Goal: Task Accomplishment & Management: Manage account settings

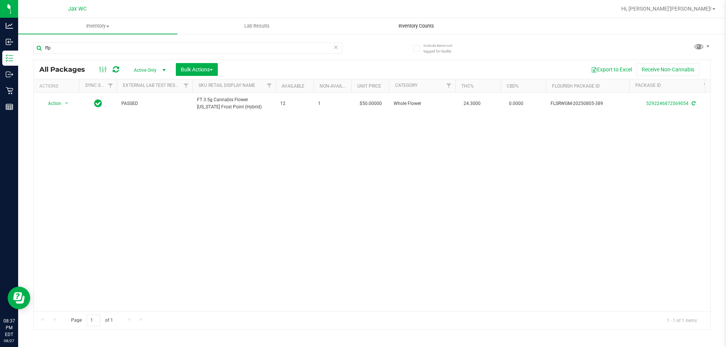
click at [430, 28] on span "Inventory Counts" at bounding box center [416, 26] width 56 height 7
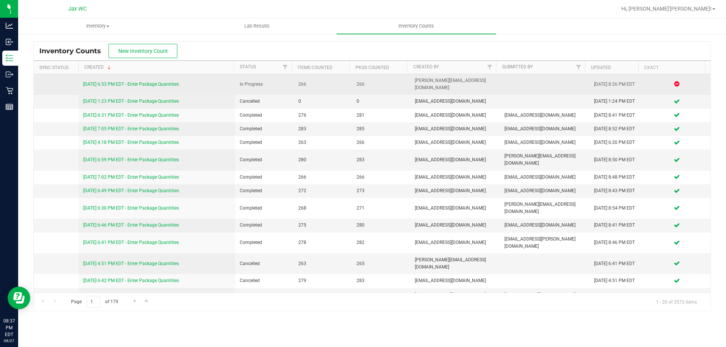
click at [164, 82] on link "[DATE] 6:53 PM EDT - Enter Package Quantities" at bounding box center [131, 84] width 96 height 5
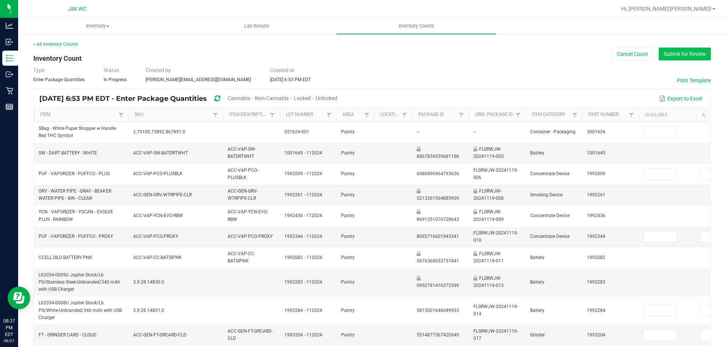
click at [680, 56] on button "Submit for Review" at bounding box center [684, 54] width 52 height 13
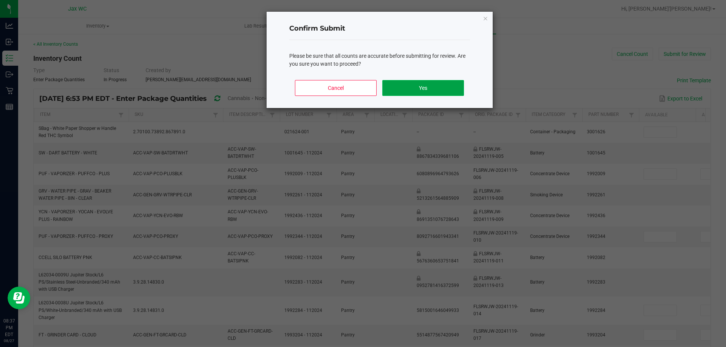
click at [429, 83] on button "Yes" at bounding box center [422, 88] width 81 height 16
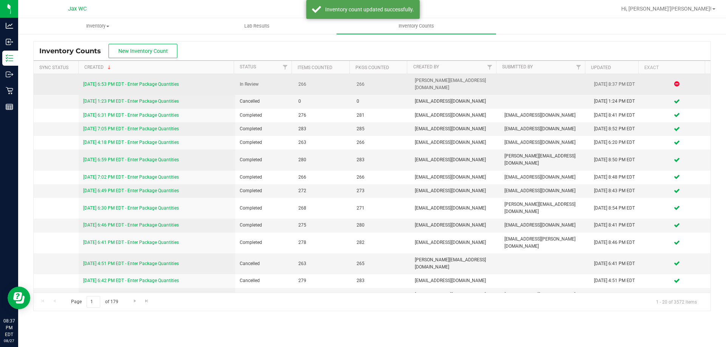
click at [168, 82] on link "[DATE] 6:53 PM EDT - Enter Package Quantities" at bounding box center [131, 84] width 96 height 5
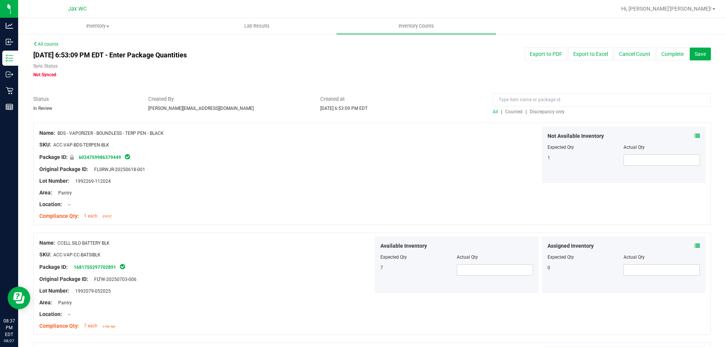
click at [546, 113] on span "Discrepancy only" at bounding box center [547, 111] width 35 height 5
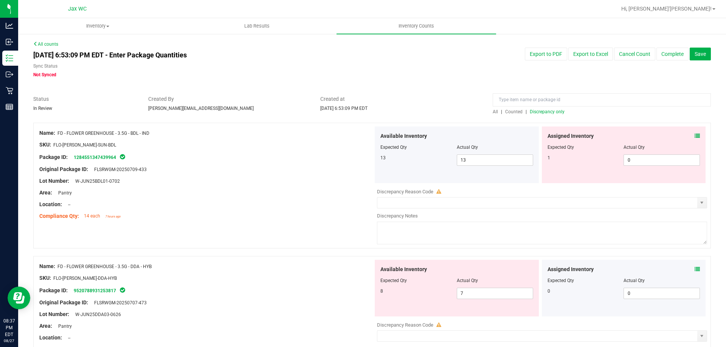
click at [694, 136] on icon at bounding box center [696, 135] width 5 height 5
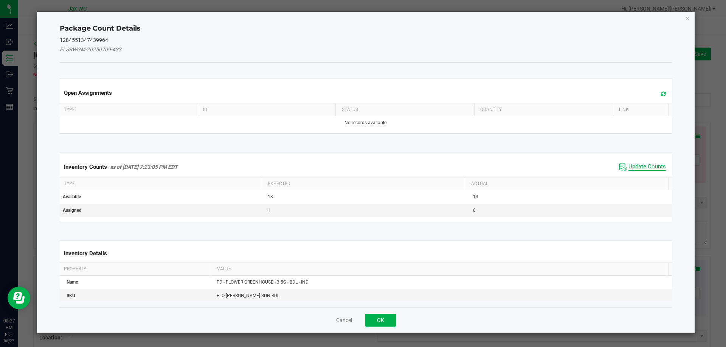
click at [635, 166] on span "Update Counts" at bounding box center [646, 167] width 37 height 8
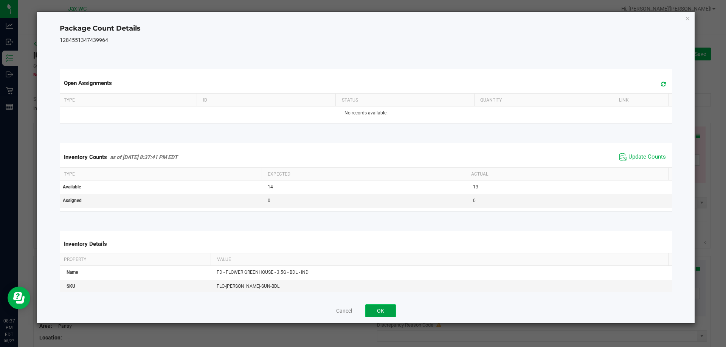
click at [379, 310] on button "OK" at bounding box center [380, 311] width 31 height 13
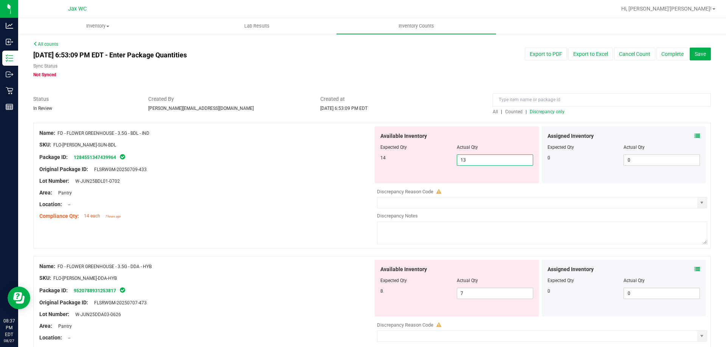
drag, startPoint x: 480, startPoint y: 162, endPoint x: 403, endPoint y: 164, distance: 77.1
click at [406, 165] on div "14 13 13" at bounding box center [456, 160] width 153 height 11
type input "14"
click at [339, 183] on div "Lot Number: W-JUN25BDL01-0702" at bounding box center [206, 181] width 334 height 8
type input "14"
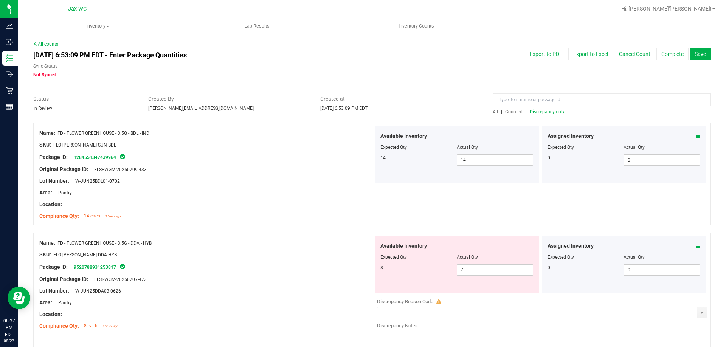
click at [530, 112] on span "Discrepancy only" at bounding box center [547, 111] width 35 height 5
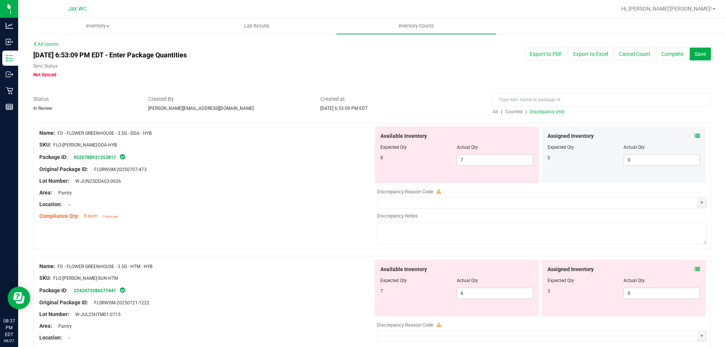
click at [694, 133] on icon at bounding box center [696, 135] width 5 height 5
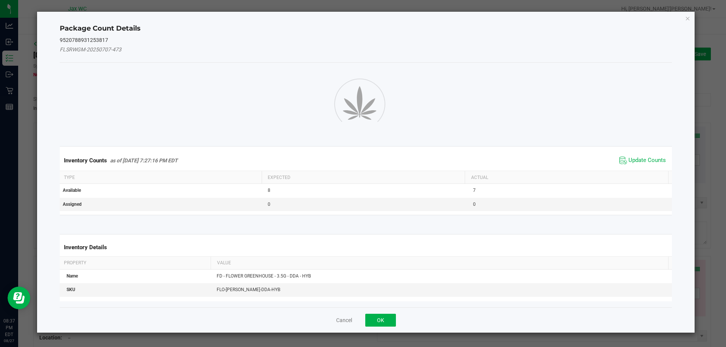
click at [648, 158] on div "Inventory Counts as of [DATE] 7:27:16 PM EDT Update Counts" at bounding box center [365, 160] width 615 height 20
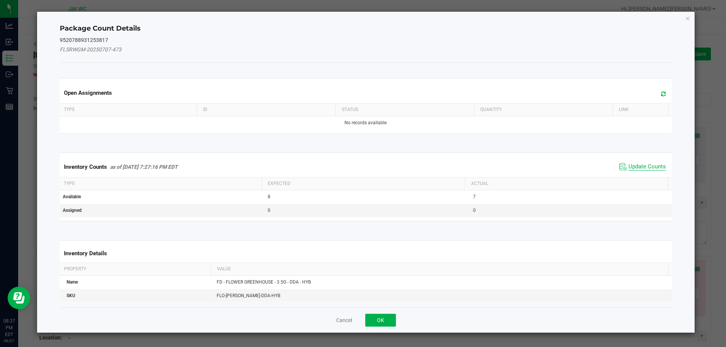
click at [638, 166] on span "Update Counts" at bounding box center [646, 167] width 37 height 8
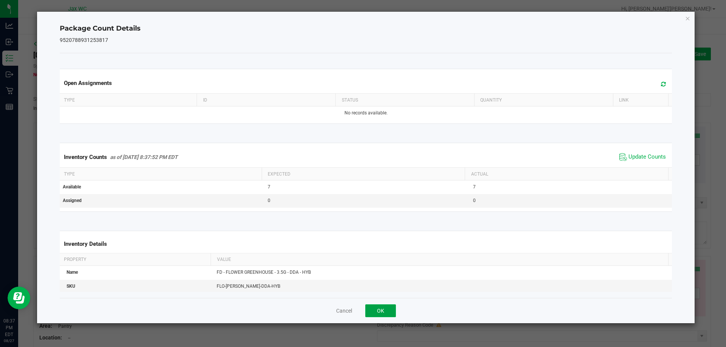
click at [390, 311] on button "OK" at bounding box center [380, 311] width 31 height 13
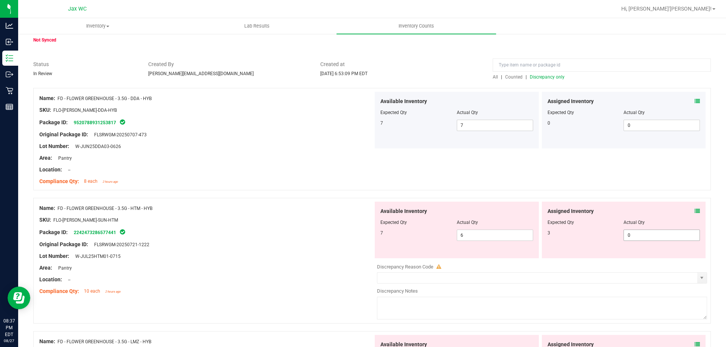
scroll to position [76, 0]
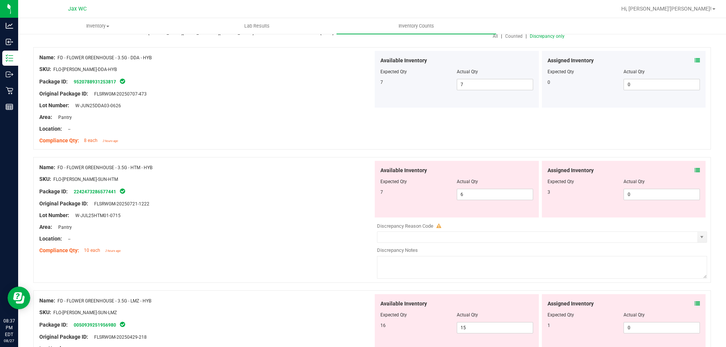
click at [694, 169] on icon at bounding box center [696, 170] width 5 height 5
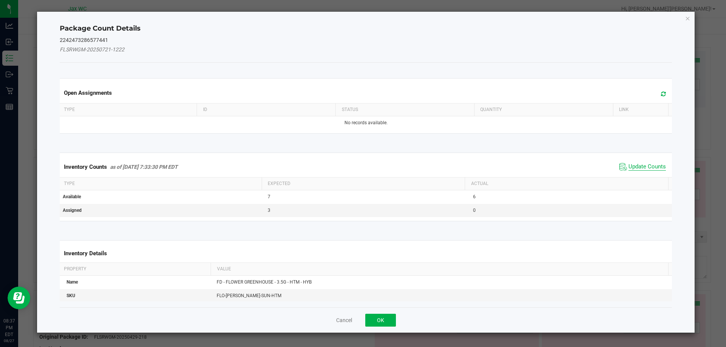
click at [638, 164] on span "Update Counts" at bounding box center [646, 167] width 37 height 8
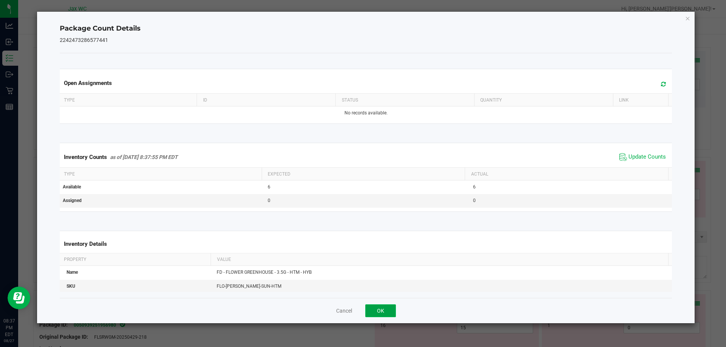
click at [389, 309] on button "OK" at bounding box center [380, 311] width 31 height 13
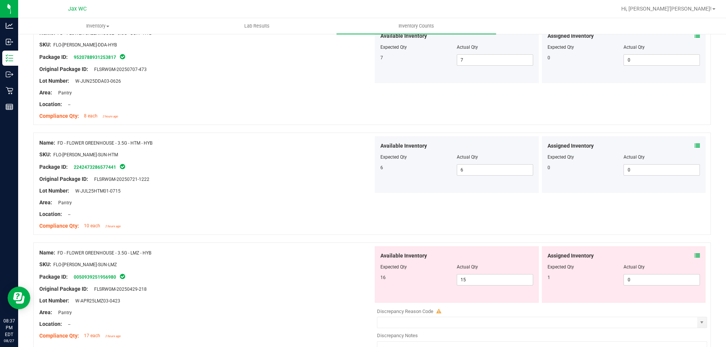
scroll to position [113, 0]
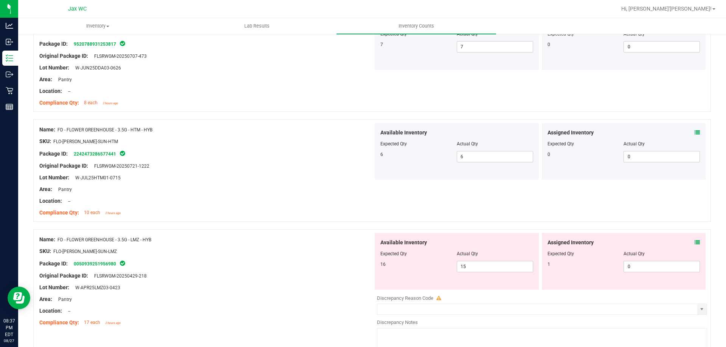
click at [688, 240] on div "Assigned Inventory" at bounding box center [623, 243] width 153 height 8
click at [694, 242] on icon at bounding box center [696, 242] width 5 height 5
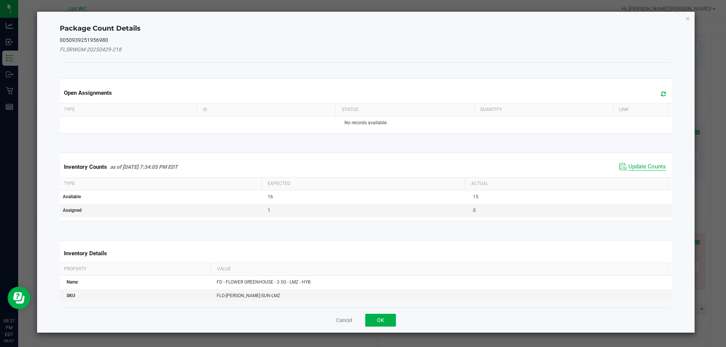
click at [635, 166] on span "Update Counts" at bounding box center [646, 167] width 37 height 8
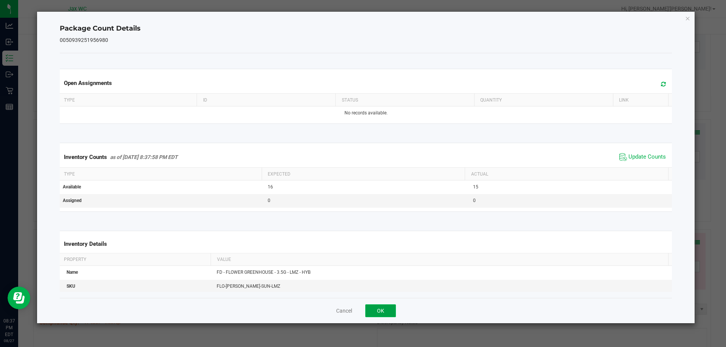
click at [387, 311] on button "OK" at bounding box center [380, 311] width 31 height 13
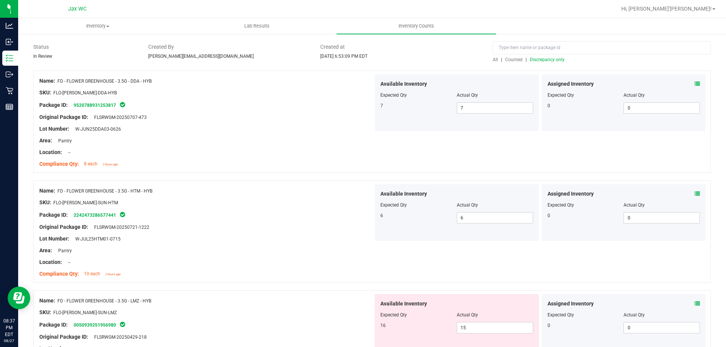
scroll to position [0, 0]
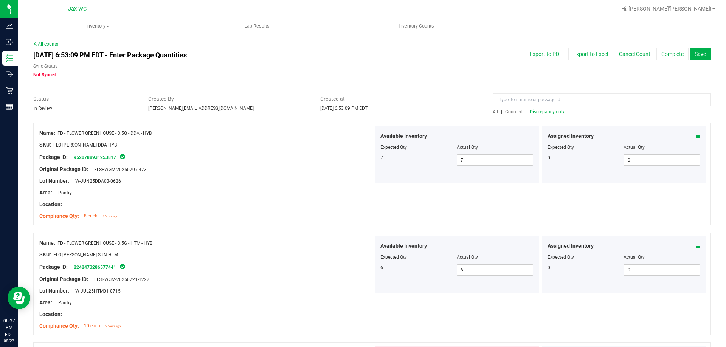
click at [544, 113] on span "Discrepancy only" at bounding box center [547, 111] width 35 height 5
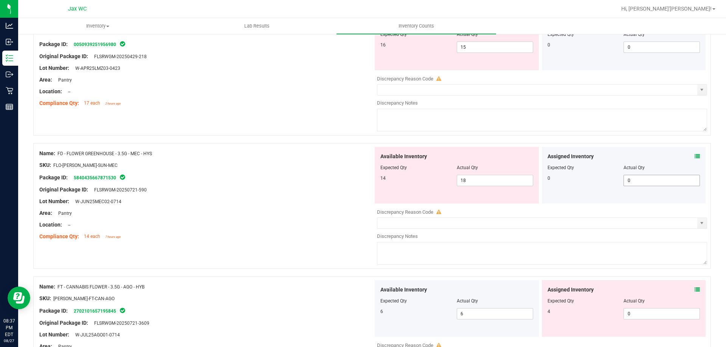
scroll to position [113, 0]
click at [694, 157] on icon at bounding box center [696, 155] width 5 height 5
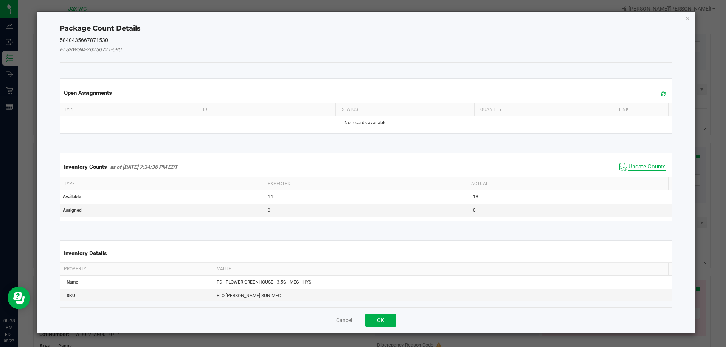
click at [645, 168] on span "Update Counts" at bounding box center [646, 167] width 37 height 8
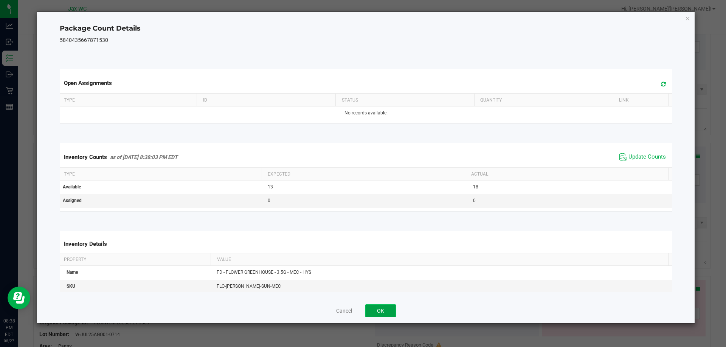
click at [385, 305] on button "OK" at bounding box center [380, 311] width 31 height 13
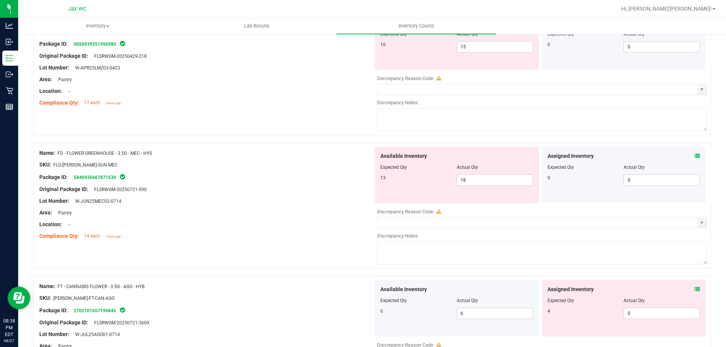
click at [694, 290] on icon at bounding box center [696, 289] width 5 height 5
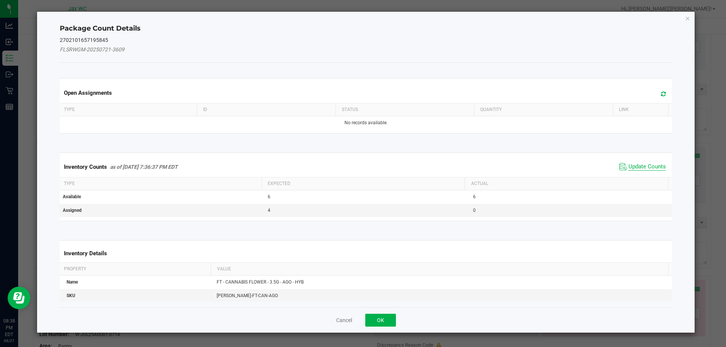
click at [636, 166] on span "Update Counts" at bounding box center [646, 167] width 37 height 8
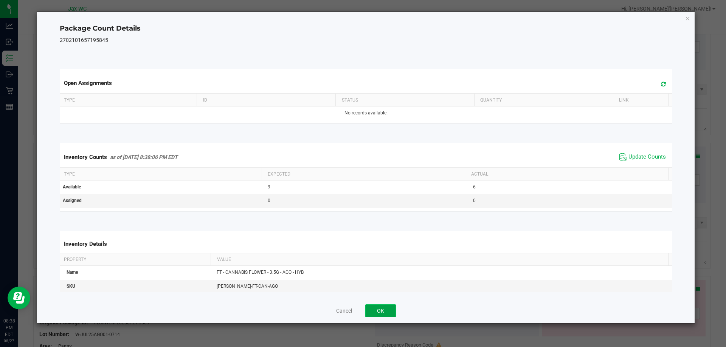
click at [379, 313] on button "OK" at bounding box center [380, 311] width 31 height 13
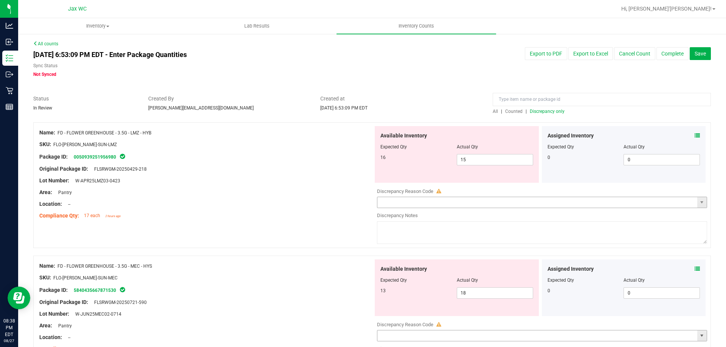
scroll to position [0, 0]
click at [480, 160] on span "15 15" at bounding box center [495, 160] width 76 height 11
type input "16"
click at [252, 211] on div at bounding box center [206, 211] width 334 height 4
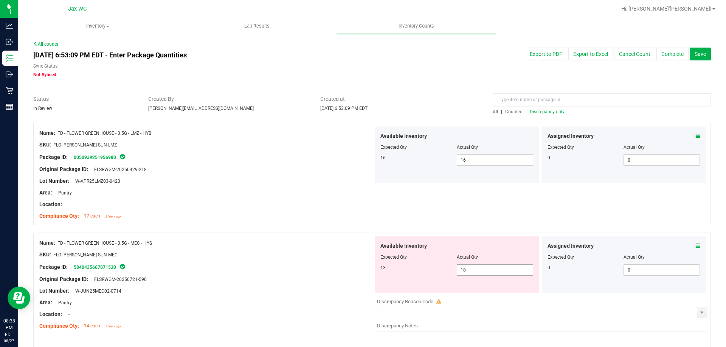
click at [490, 266] on span "18 18" at bounding box center [495, 270] width 76 height 11
type input "13"
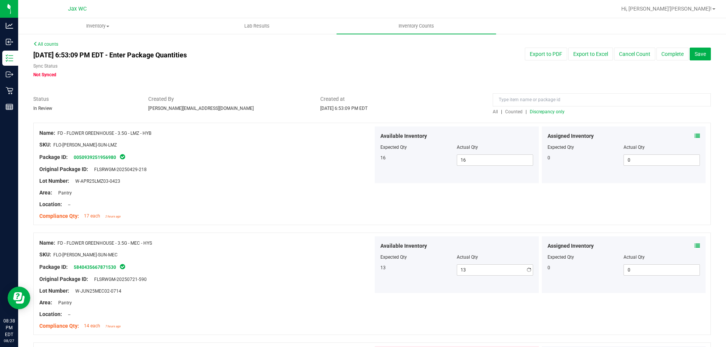
click at [546, 113] on span "Discrepancy only" at bounding box center [547, 111] width 35 height 5
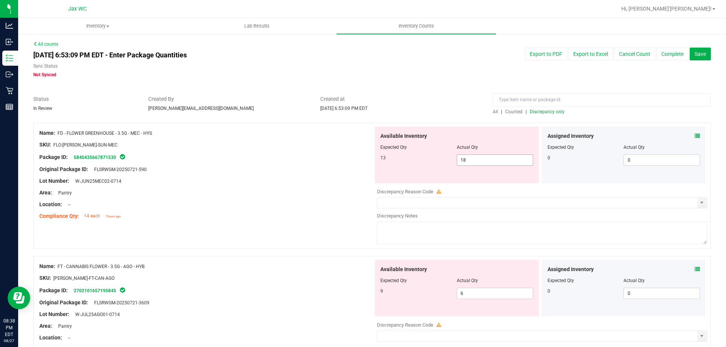
click at [491, 162] on span "18 18" at bounding box center [495, 160] width 76 height 11
type input "13"
click at [289, 180] on div "Lot Number: W-JUN25MEC02-0714" at bounding box center [206, 181] width 334 height 8
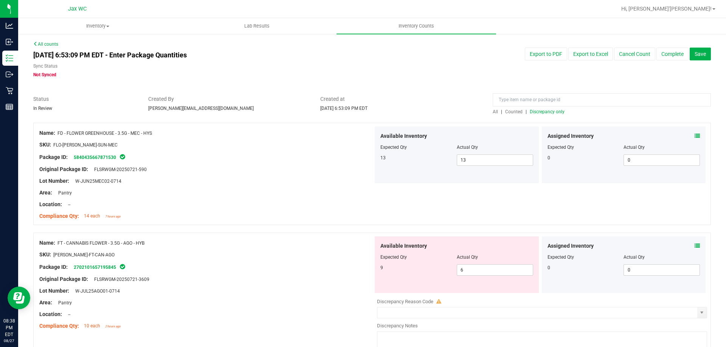
click at [694, 136] on icon at bounding box center [696, 135] width 5 height 5
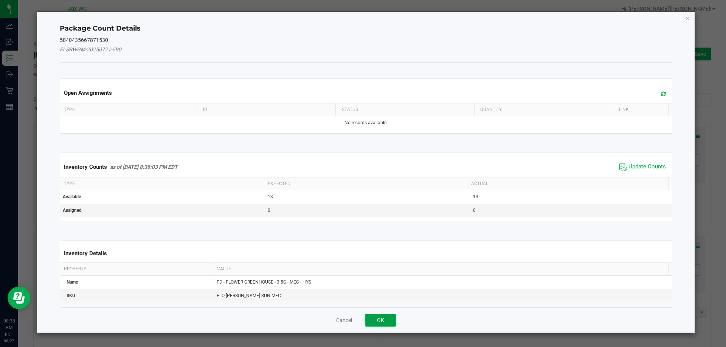
click at [385, 321] on button "OK" at bounding box center [380, 320] width 31 height 13
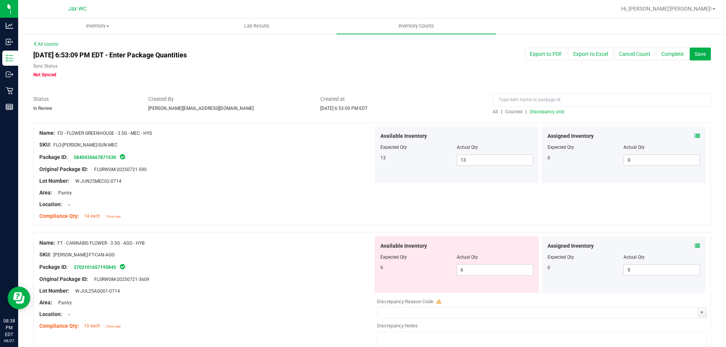
click at [554, 112] on span "Discrepancy only" at bounding box center [547, 111] width 35 height 5
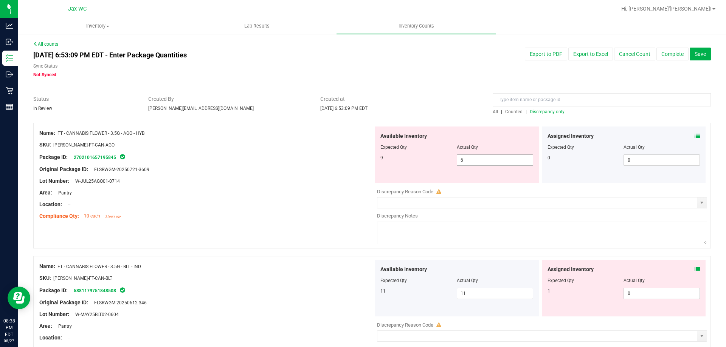
drag, startPoint x: 463, startPoint y: 157, endPoint x: 413, endPoint y: 156, distance: 50.3
click at [437, 151] on div "Available Inventory Expected Qty Actual Qty 9 6 6" at bounding box center [457, 155] width 164 height 57
type input "6"
type input "9"
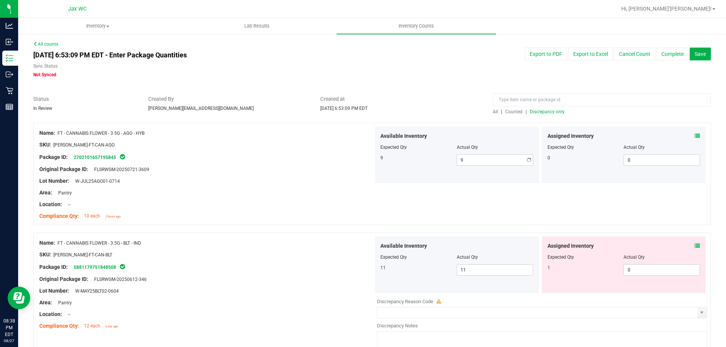
click at [264, 130] on div "Name: FT - CANNABIS FLOWER - 3.5G - AGO - HYB" at bounding box center [206, 133] width 334 height 8
click at [694, 245] on icon at bounding box center [696, 245] width 5 height 5
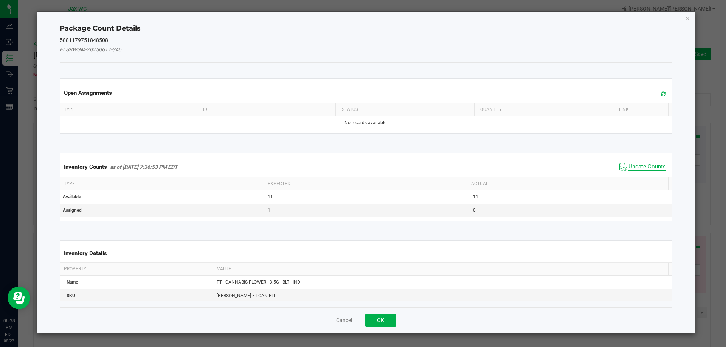
click at [637, 169] on span "Update Counts" at bounding box center [646, 167] width 37 height 8
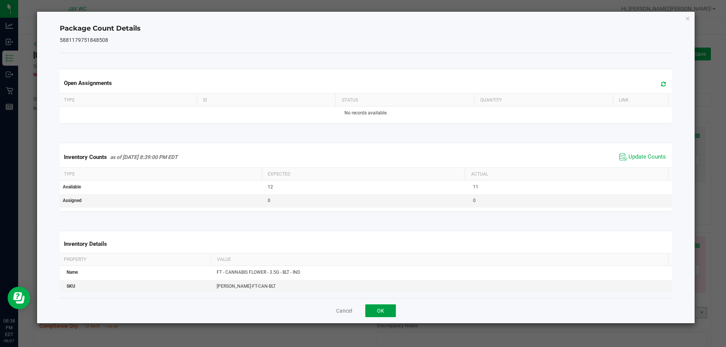
click at [391, 310] on button "OK" at bounding box center [380, 311] width 31 height 13
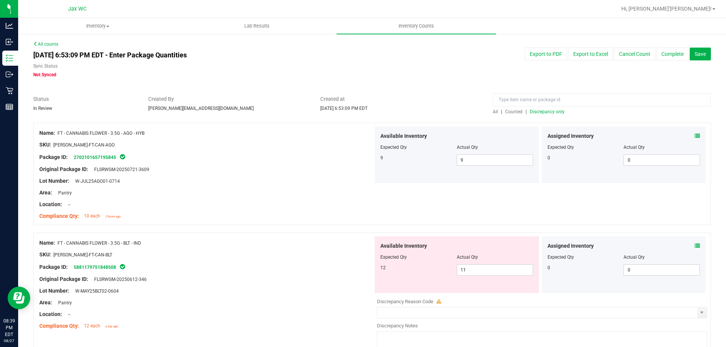
click at [540, 109] on span "Discrepancy only" at bounding box center [547, 111] width 35 height 5
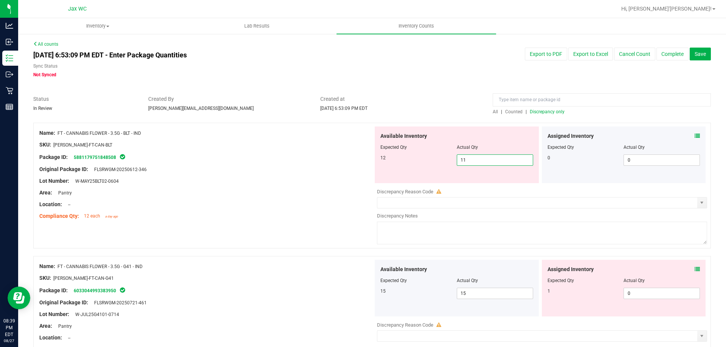
click at [473, 159] on span "11 11" at bounding box center [495, 160] width 76 height 11
type input "12"
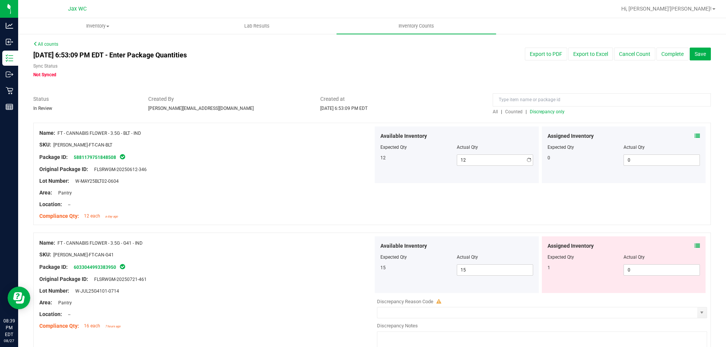
click at [271, 194] on div "Area: Pantry" at bounding box center [206, 193] width 334 height 8
click at [694, 248] on icon at bounding box center [696, 245] width 5 height 5
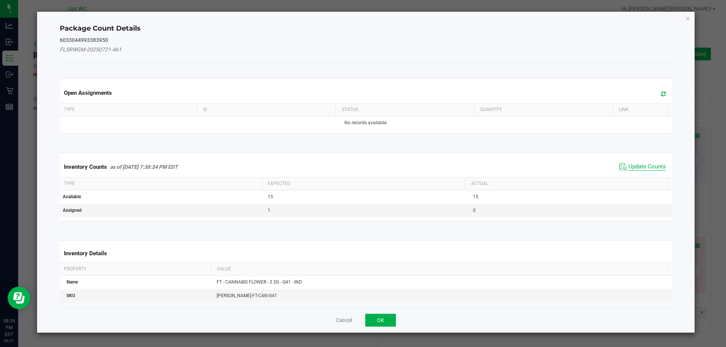
click at [628, 169] on span "Update Counts" at bounding box center [646, 167] width 37 height 8
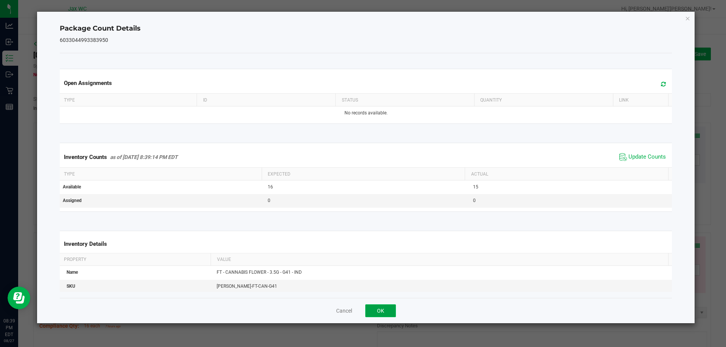
click at [389, 308] on button "OK" at bounding box center [380, 311] width 31 height 13
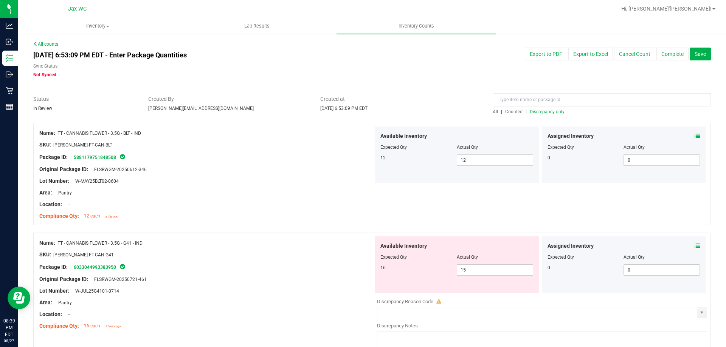
click at [551, 112] on span "Discrepancy only" at bounding box center [547, 111] width 35 height 5
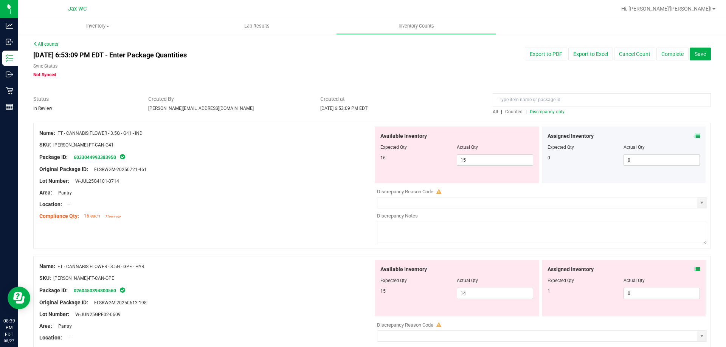
click at [695, 269] on div "Assigned Inventory Expected Qty Actual Qty 1 0 0" at bounding box center [624, 288] width 164 height 57
click at [694, 268] on icon at bounding box center [696, 269] width 5 height 5
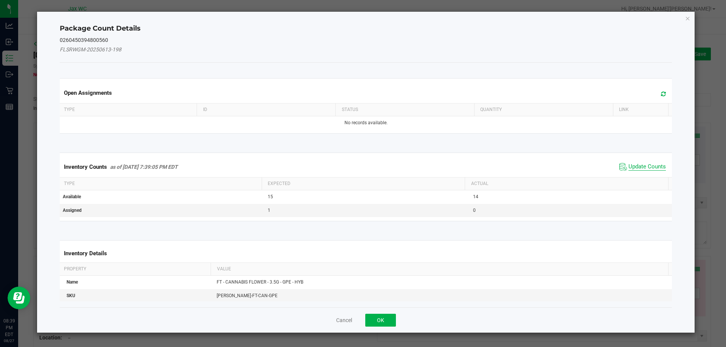
click at [628, 167] on span "Update Counts" at bounding box center [646, 167] width 37 height 8
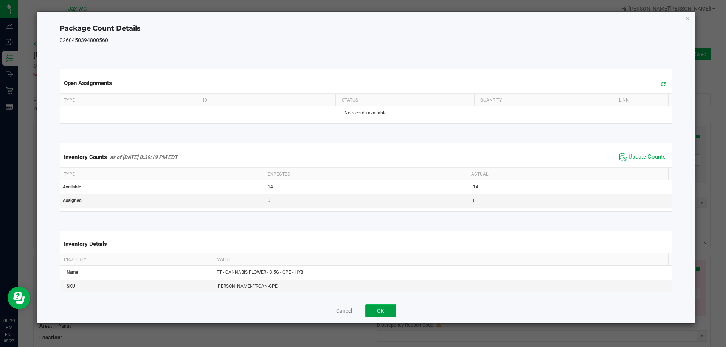
click at [386, 307] on button "OK" at bounding box center [380, 311] width 31 height 13
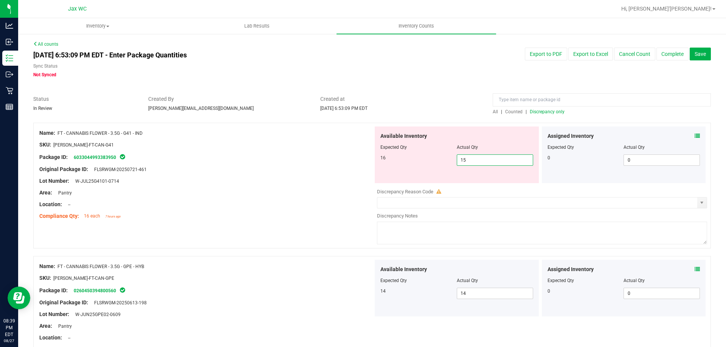
click at [471, 161] on span "15 15" at bounding box center [495, 160] width 76 height 11
type input "16"
click at [271, 184] on div "Lot Number: W-JUL25G4101-0714" at bounding box center [206, 181] width 334 height 8
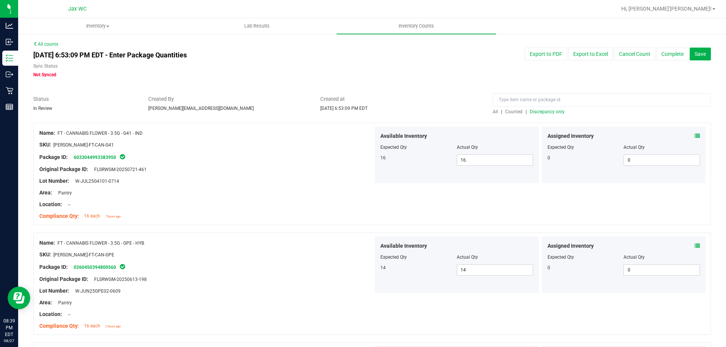
click at [554, 109] on span "Discrepancy only" at bounding box center [547, 111] width 35 height 5
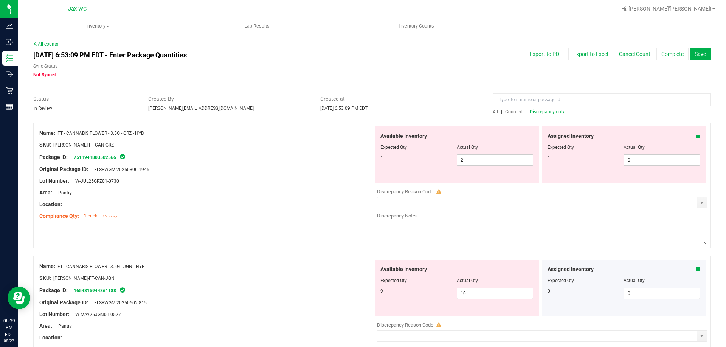
click at [695, 135] on div "Assigned Inventory Expected Qty Actual Qty 1 0 0" at bounding box center [624, 155] width 164 height 57
click at [694, 135] on icon at bounding box center [696, 135] width 5 height 5
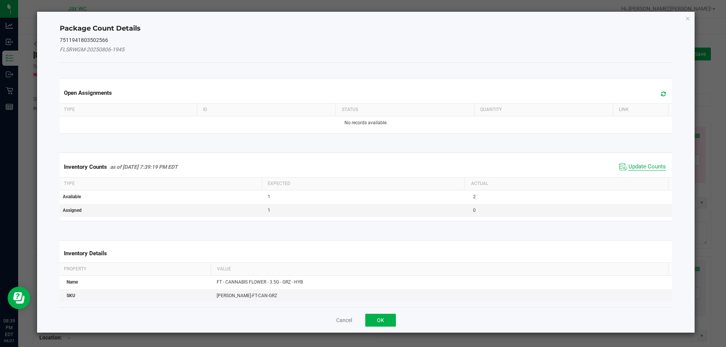
click at [643, 166] on span "Update Counts" at bounding box center [646, 167] width 37 height 8
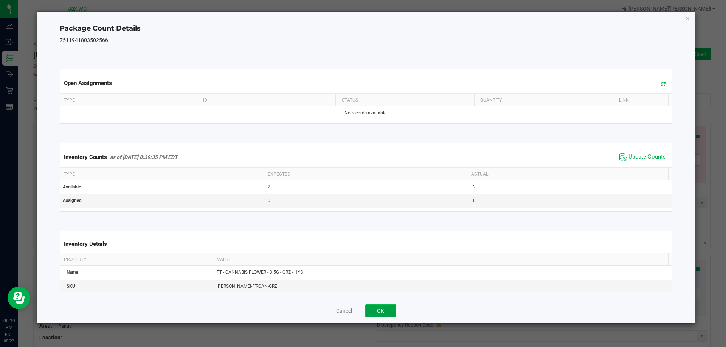
click at [388, 307] on button "OK" at bounding box center [380, 311] width 31 height 13
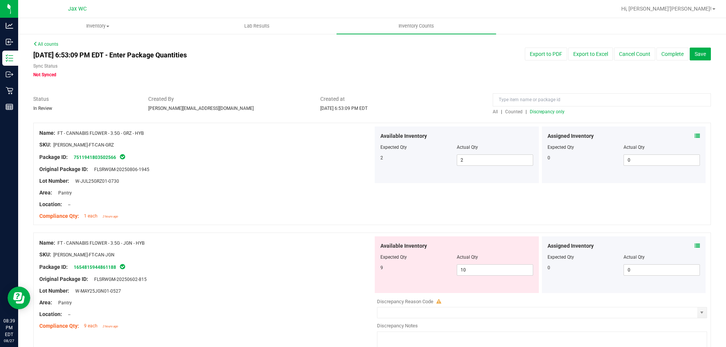
click at [694, 246] on icon at bounding box center [696, 245] width 5 height 5
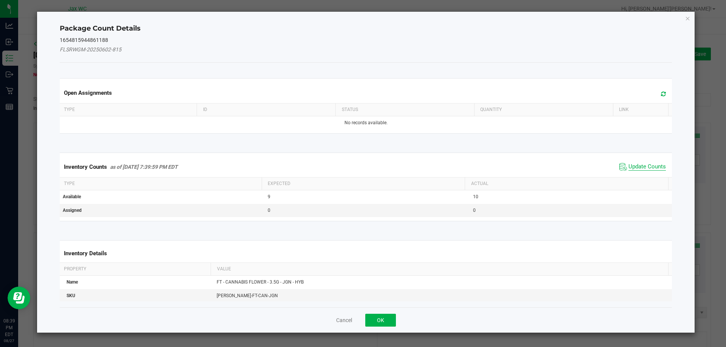
click at [628, 168] on span "Update Counts" at bounding box center [646, 167] width 37 height 8
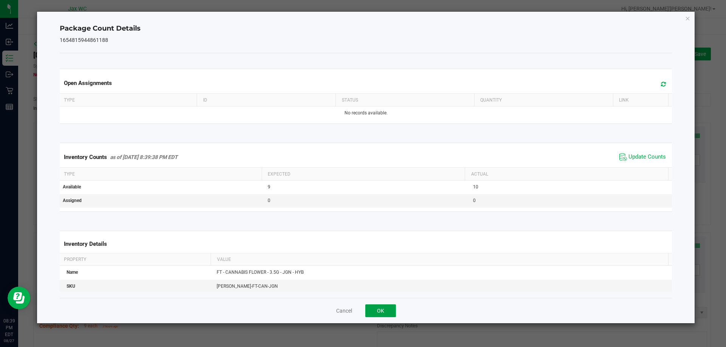
drag, startPoint x: 393, startPoint y: 306, endPoint x: 389, endPoint y: 307, distance: 3.9
click at [391, 307] on button "OK" at bounding box center [380, 311] width 31 height 13
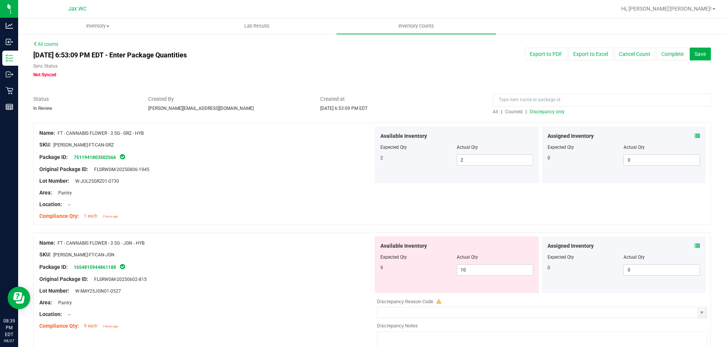
click at [540, 111] on span "Discrepancy only" at bounding box center [547, 111] width 35 height 5
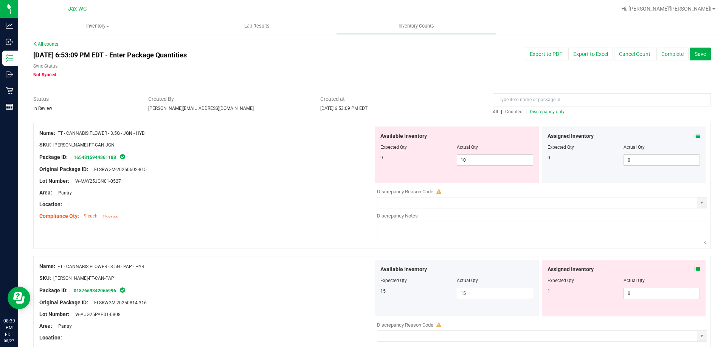
click at [694, 269] on icon at bounding box center [696, 269] width 5 height 5
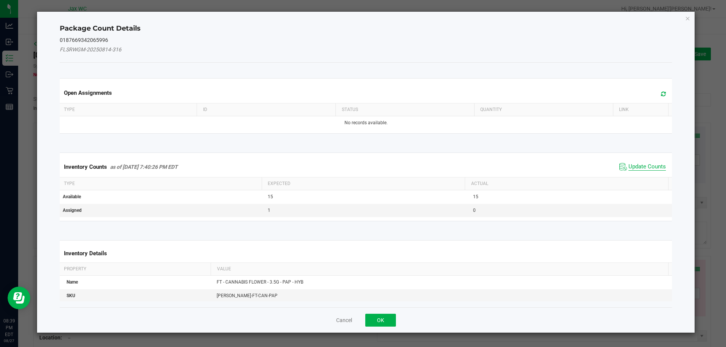
click at [636, 168] on span "Update Counts" at bounding box center [646, 167] width 37 height 8
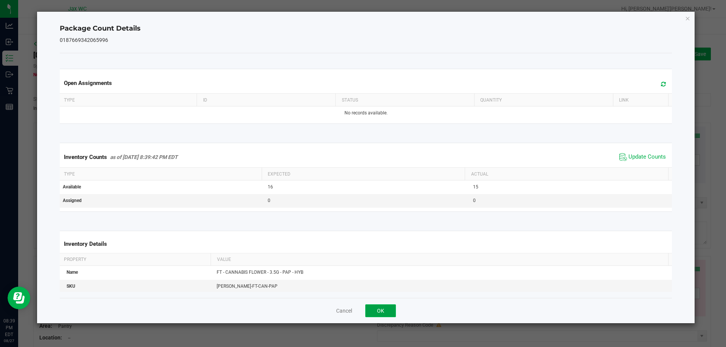
click at [384, 314] on button "OK" at bounding box center [380, 311] width 31 height 13
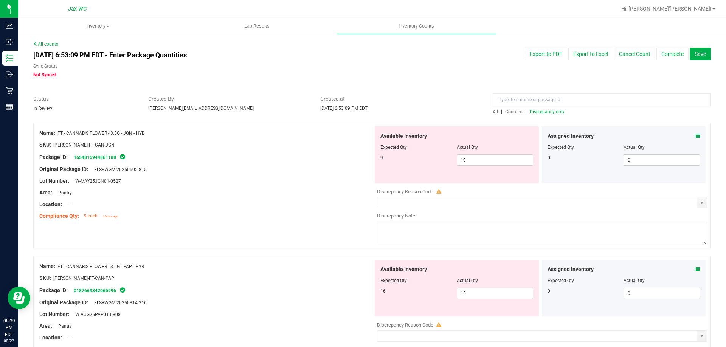
click at [327, 186] on div at bounding box center [206, 187] width 334 height 4
drag, startPoint x: 436, startPoint y: 154, endPoint x: 364, endPoint y: 135, distance: 74.3
click at [364, 135] on div "Name: FT - CANNABIS FLOWER - 3.5G - JGN - HYB SKU: [PERSON_NAME]-FT-CAN-JGN Pac…" at bounding box center [371, 186] width 677 height 126
type input "9"
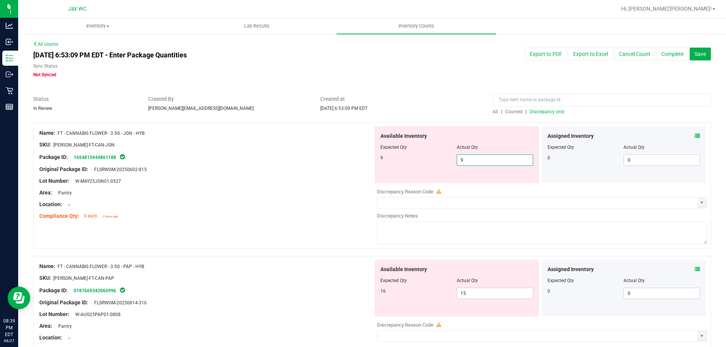
click at [299, 170] on div "Original Package ID: FLSRWGM-20250602-815" at bounding box center [206, 170] width 334 height 8
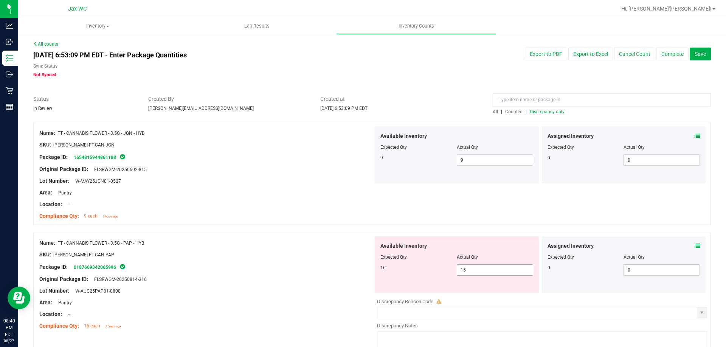
click at [468, 272] on span "15 15" at bounding box center [495, 270] width 76 height 11
type input "16"
drag, startPoint x: 295, startPoint y: 183, endPoint x: 306, endPoint y: 178, distance: 12.1
click at [296, 181] on div "Lot Number: W-MAY25JGN01-0527" at bounding box center [206, 181] width 334 height 8
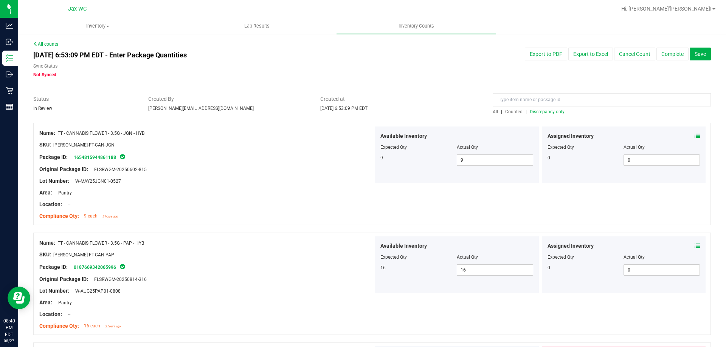
click at [557, 112] on span "Discrepancy only" at bounding box center [547, 111] width 35 height 5
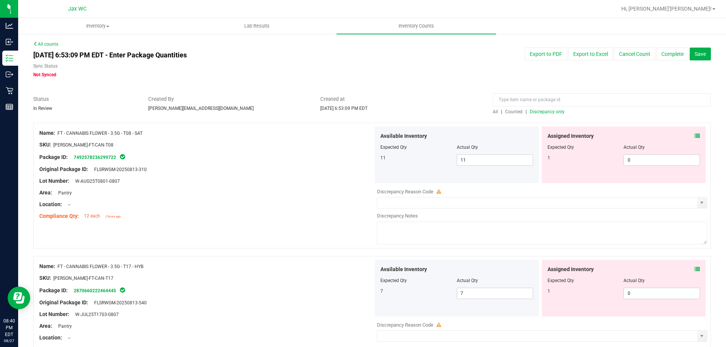
click at [694, 136] on icon at bounding box center [696, 135] width 5 height 5
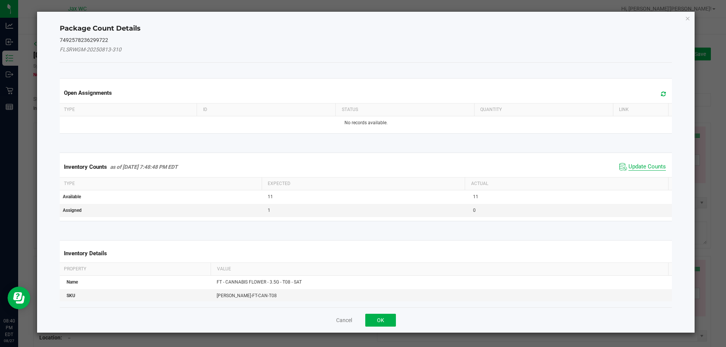
click at [631, 165] on span "Update Counts" at bounding box center [646, 167] width 37 height 8
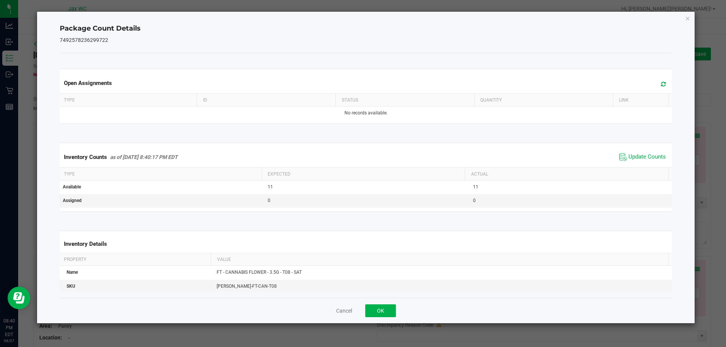
click at [385, 304] on div "Cancel OK" at bounding box center [366, 310] width 612 height 25
click at [385, 311] on button "OK" at bounding box center [380, 311] width 31 height 13
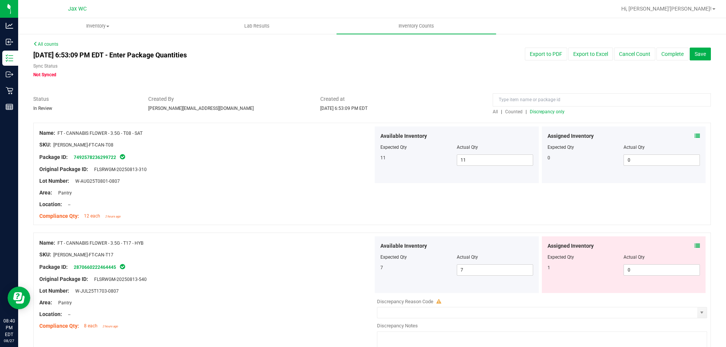
click at [694, 246] on icon at bounding box center [696, 245] width 5 height 5
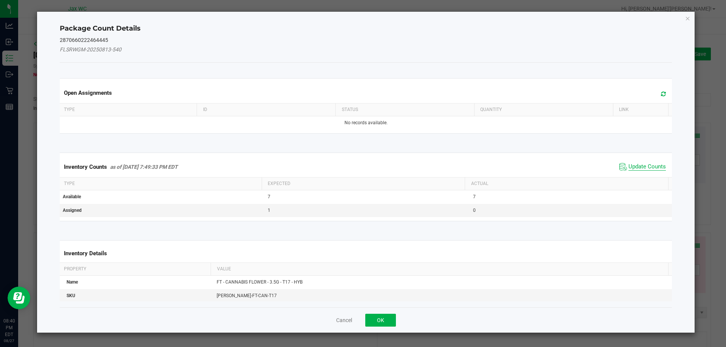
click at [639, 166] on span "Update Counts" at bounding box center [646, 167] width 37 height 8
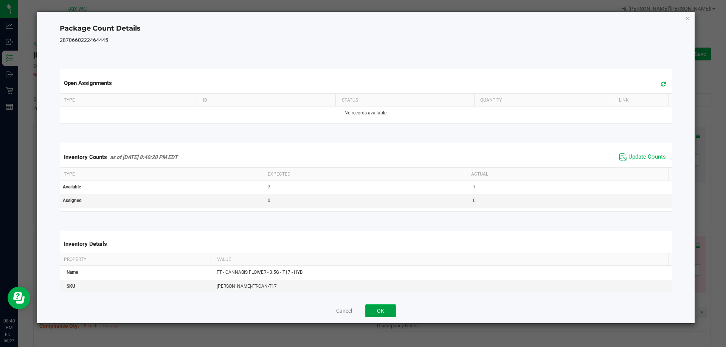
click at [388, 313] on button "OK" at bounding box center [380, 311] width 31 height 13
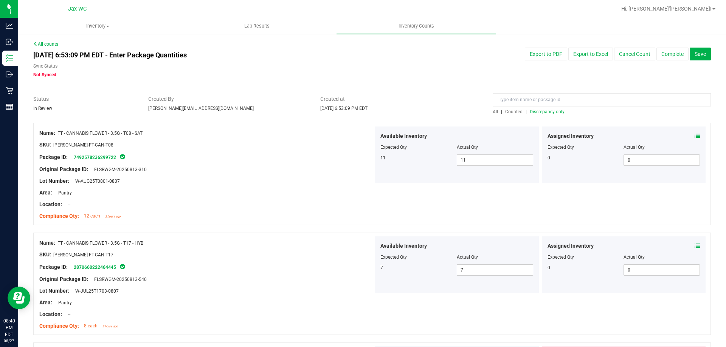
click at [549, 113] on span "Discrepancy only" at bounding box center [547, 111] width 35 height 5
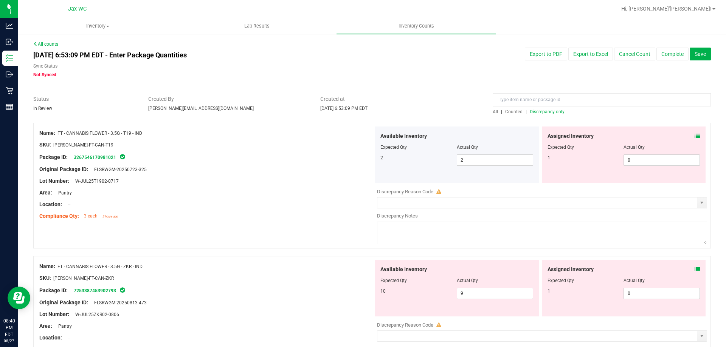
click at [694, 133] on icon at bounding box center [696, 135] width 5 height 5
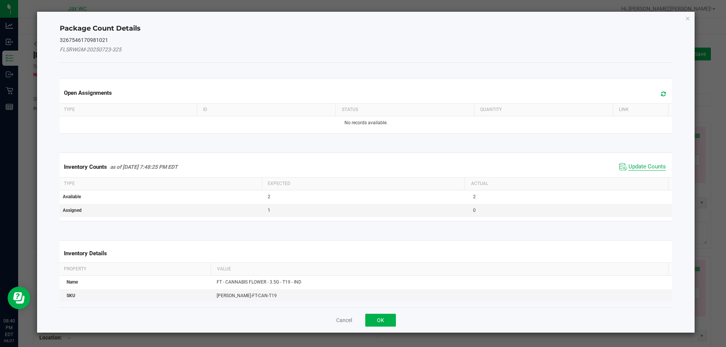
click at [645, 169] on span "Update Counts" at bounding box center [646, 167] width 37 height 8
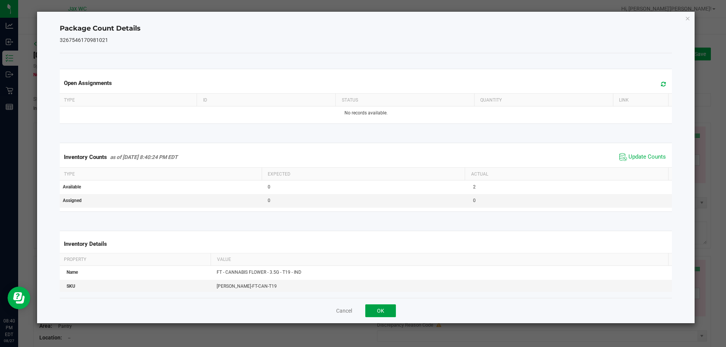
click at [377, 313] on button "OK" at bounding box center [380, 311] width 31 height 13
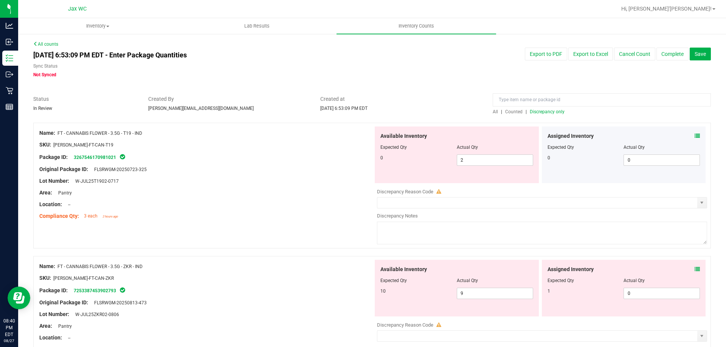
click at [694, 267] on icon at bounding box center [696, 269] width 5 height 5
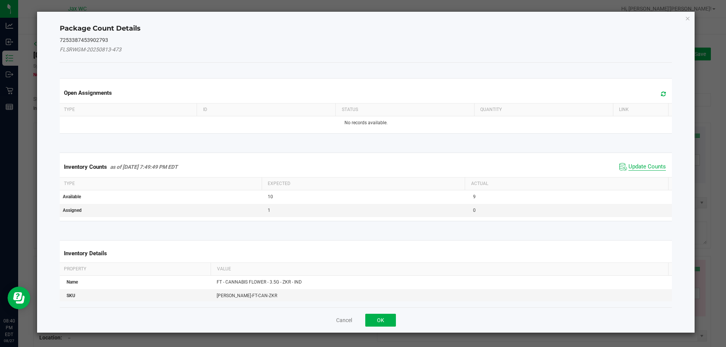
click at [638, 167] on span "Update Counts" at bounding box center [646, 167] width 37 height 8
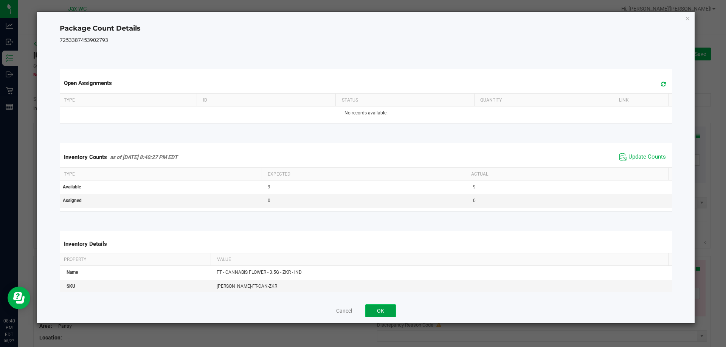
click at [387, 313] on button "OK" at bounding box center [380, 311] width 31 height 13
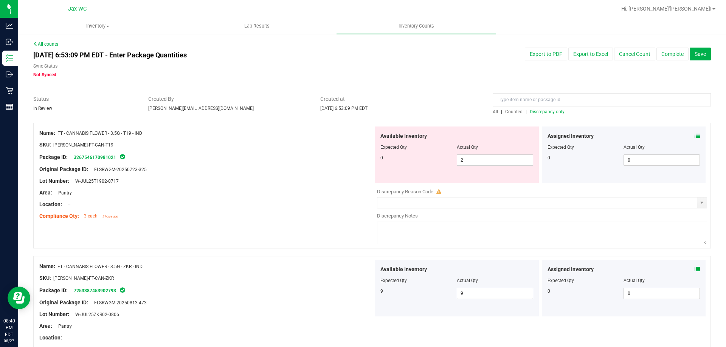
click at [545, 113] on span "Discrepancy only" at bounding box center [547, 111] width 35 height 5
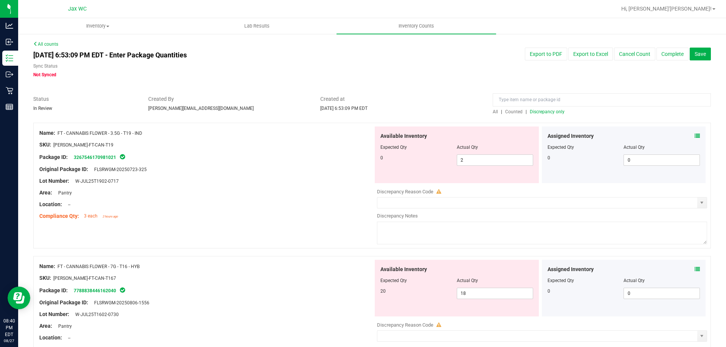
click at [694, 268] on icon at bounding box center [696, 269] width 5 height 5
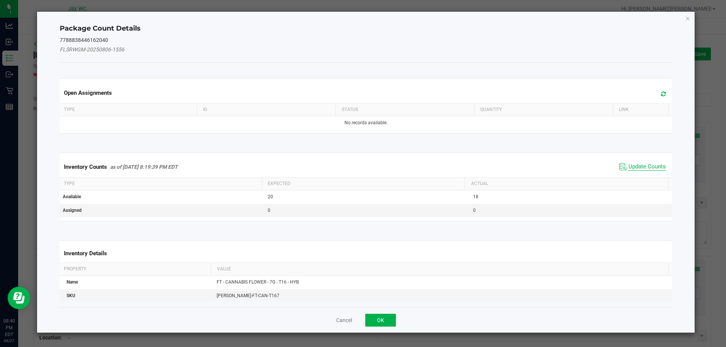
click at [643, 164] on span "Update Counts" at bounding box center [646, 167] width 37 height 8
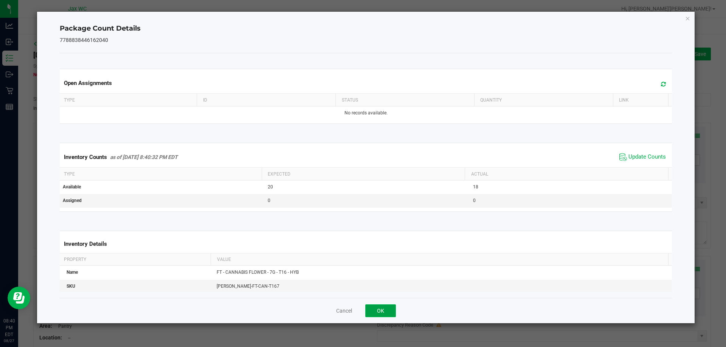
click at [392, 310] on button "OK" at bounding box center [380, 311] width 31 height 13
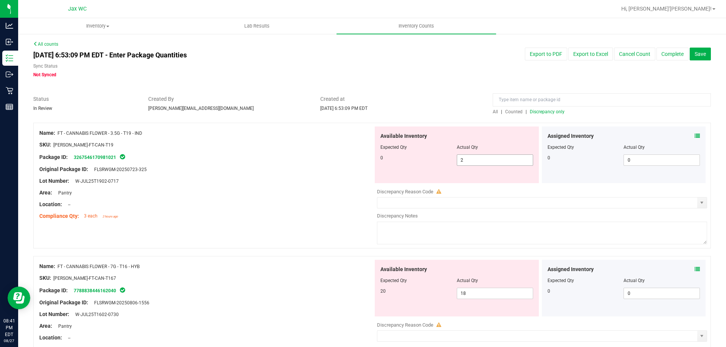
drag, startPoint x: 480, startPoint y: 160, endPoint x: 144, endPoint y: 152, distance: 336.5
click at [222, 152] on div "Name: FT - CANNABIS FLOWER - 3.5G - T19 - IND SKU: [PERSON_NAME]-FT-CAN-T19 Pac…" at bounding box center [371, 186] width 677 height 126
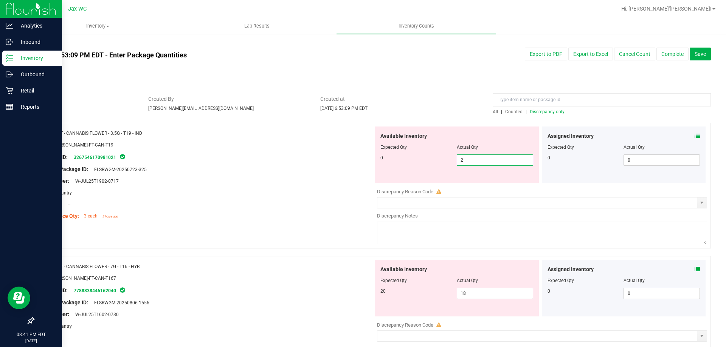
type input "0"
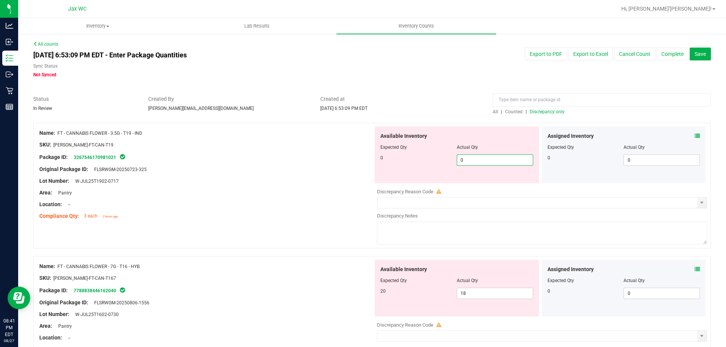
type input "0"
click at [199, 213] on div "Compliance Qty: 3 each 2 hours ago" at bounding box center [206, 216] width 334 height 8
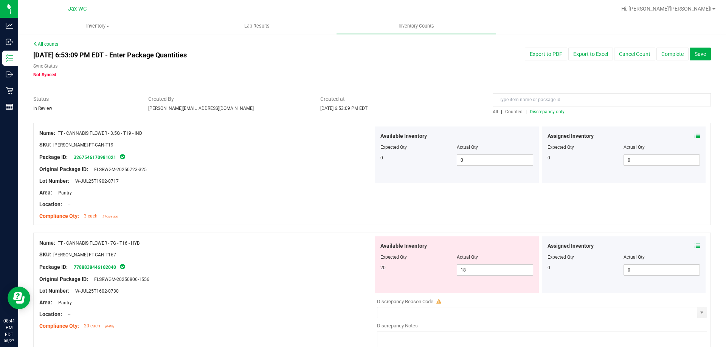
click at [548, 113] on span "Discrepancy only" at bounding box center [547, 111] width 35 height 5
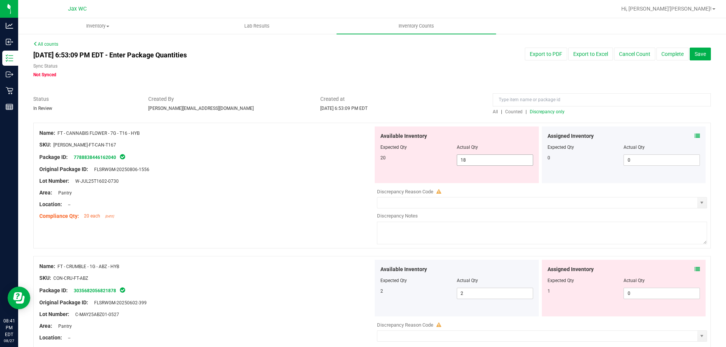
drag, startPoint x: 481, startPoint y: 160, endPoint x: 383, endPoint y: 151, distance: 98.7
click at [397, 160] on div "20 18 18" at bounding box center [456, 160] width 153 height 11
type input "20"
click at [264, 184] on div "Lot Number: W-JUL25T1602-0730" at bounding box center [206, 181] width 334 height 8
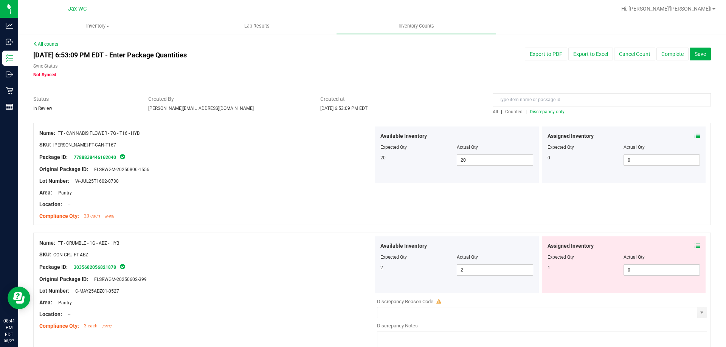
click at [541, 112] on span "Discrepancy only" at bounding box center [547, 111] width 35 height 5
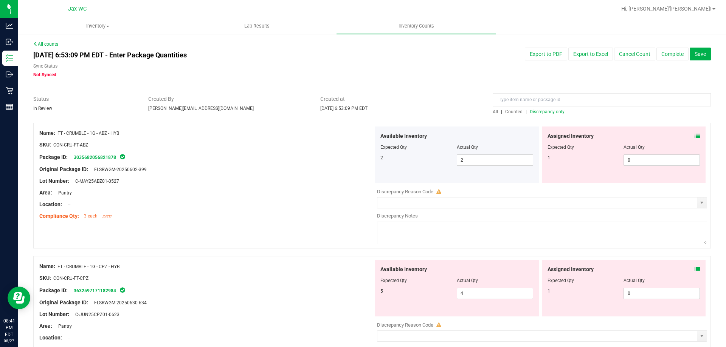
click at [694, 135] on icon at bounding box center [696, 135] width 5 height 5
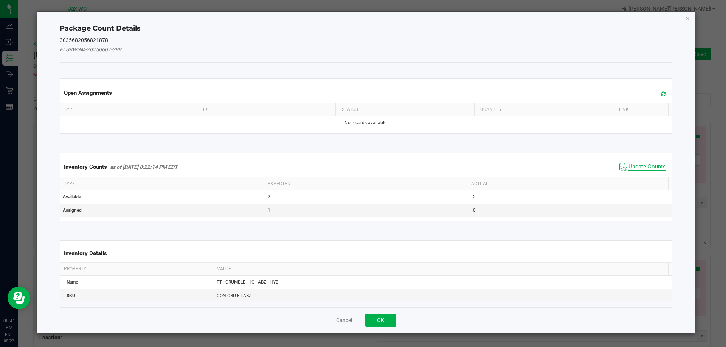
click at [643, 163] on span "Update Counts" at bounding box center [646, 167] width 37 height 8
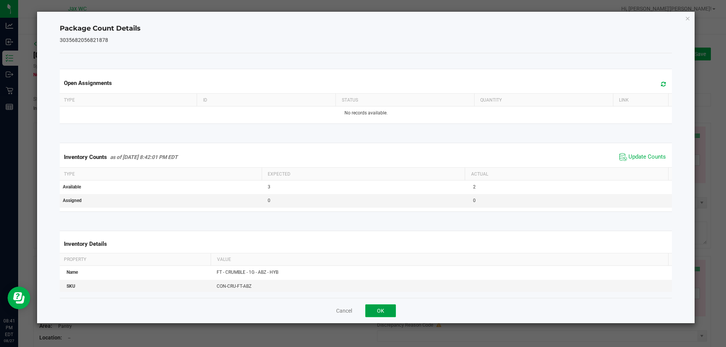
click at [380, 309] on button "OK" at bounding box center [380, 311] width 31 height 13
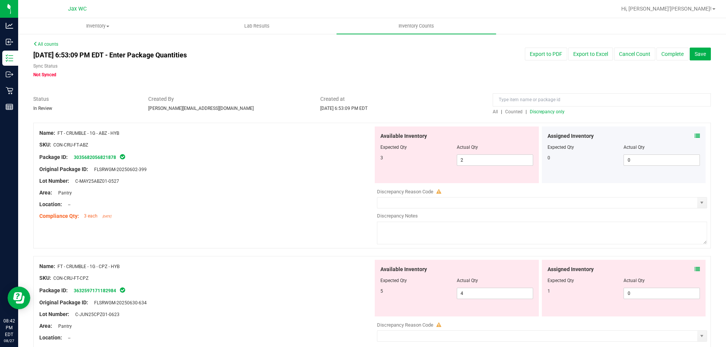
click at [218, 154] on div "Package ID: 3035682056821878" at bounding box center [206, 157] width 334 height 9
drag, startPoint x: 465, startPoint y: 161, endPoint x: 359, endPoint y: 127, distance: 111.7
click at [368, 137] on div "Name: FT - CRUMBLE - 1G - ABZ - HYB SKU: CON-CRU-FT-ABZ Package ID: 30356820568…" at bounding box center [371, 186] width 677 height 126
type input "3"
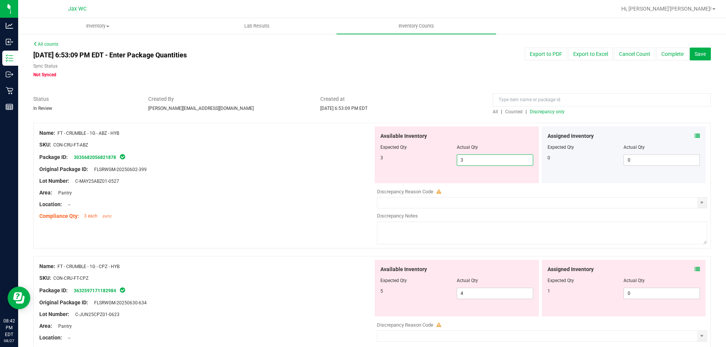
click at [328, 146] on div "SKU: CON-CRU-FT-ABZ" at bounding box center [206, 145] width 334 height 8
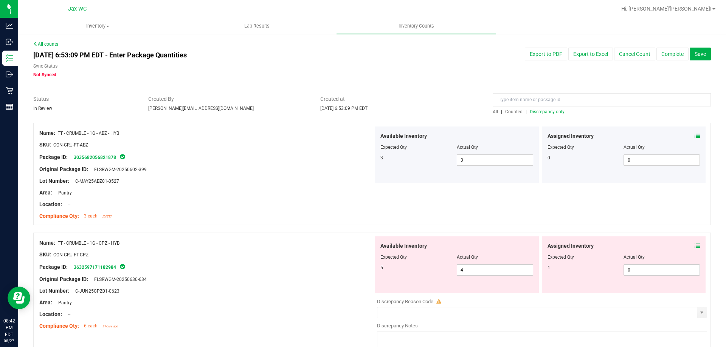
click at [552, 113] on span "Discrepancy only" at bounding box center [547, 111] width 35 height 5
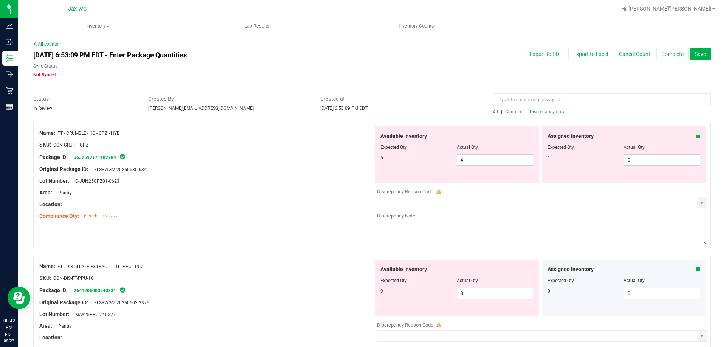
click at [694, 135] on icon at bounding box center [696, 135] width 5 height 5
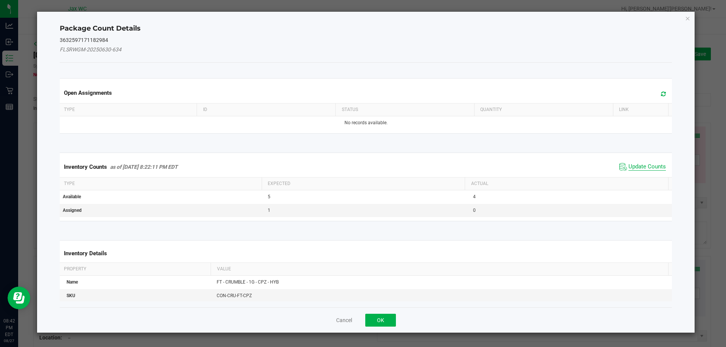
click at [638, 170] on span "Update Counts" at bounding box center [646, 167] width 37 height 8
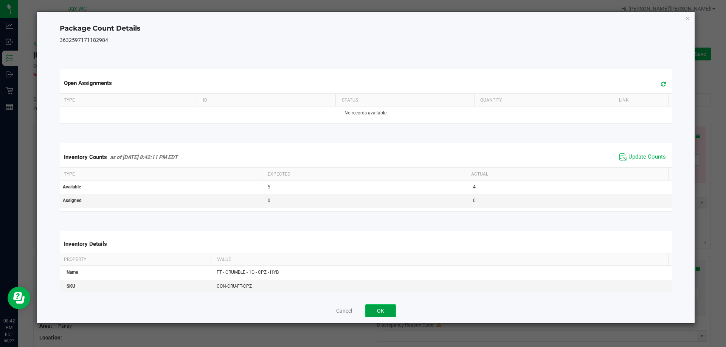
click at [391, 309] on button "OK" at bounding box center [380, 311] width 31 height 13
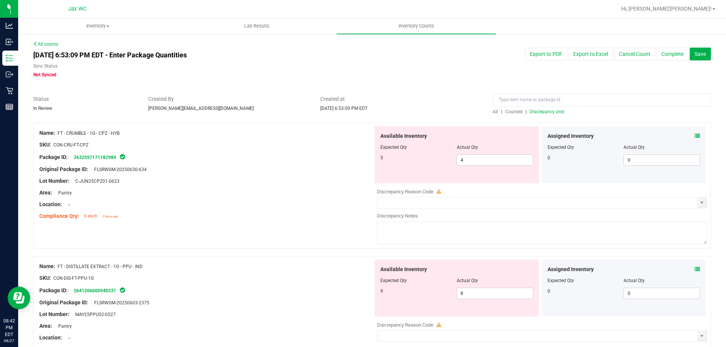
click at [688, 266] on div "Assigned Inventory" at bounding box center [623, 270] width 153 height 8
click at [694, 269] on icon at bounding box center [696, 269] width 5 height 5
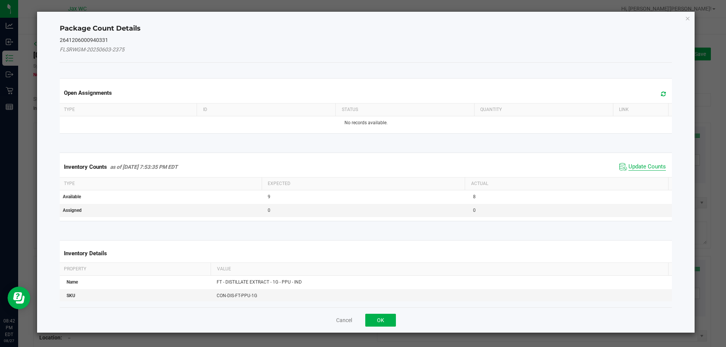
click at [634, 165] on span "Update Counts" at bounding box center [646, 167] width 37 height 8
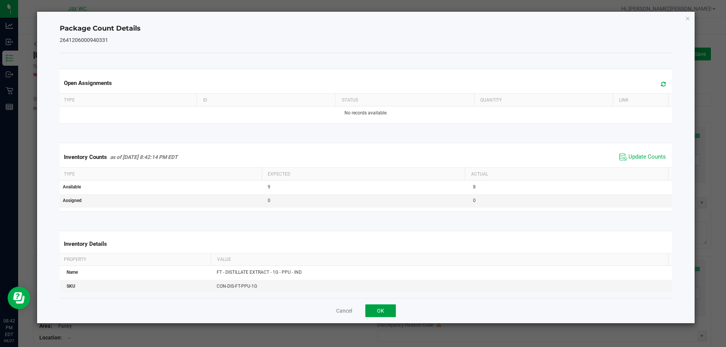
click at [376, 313] on button "OK" at bounding box center [380, 311] width 31 height 13
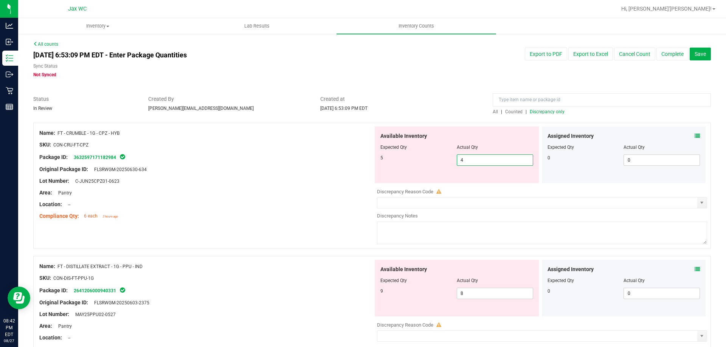
click at [471, 161] on span "4 4" at bounding box center [495, 160] width 76 height 11
drag, startPoint x: 471, startPoint y: 161, endPoint x: 457, endPoint y: 153, distance: 15.6
click at [458, 155] on input "4" at bounding box center [495, 160] width 76 height 11
type input "5"
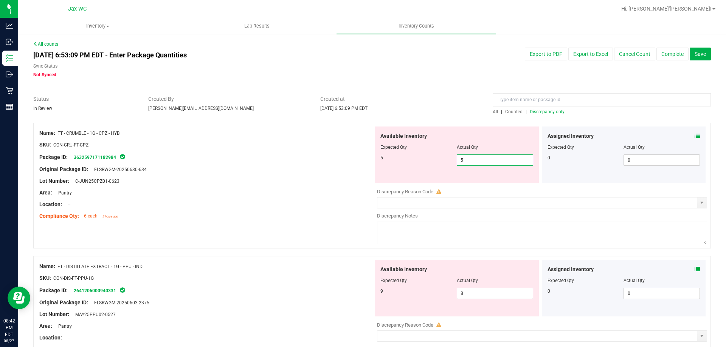
click at [241, 174] on div at bounding box center [206, 175] width 334 height 4
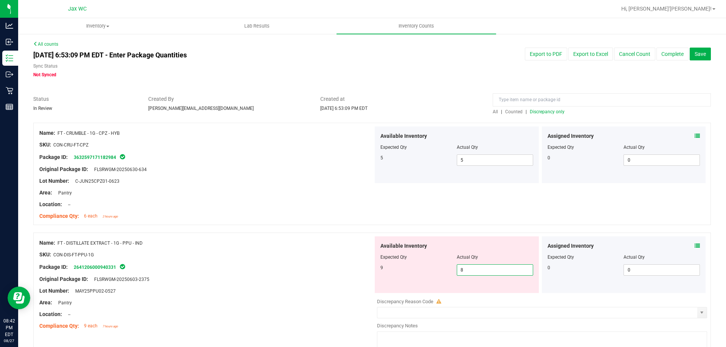
drag, startPoint x: 473, startPoint y: 272, endPoint x: 301, endPoint y: 240, distance: 175.3
click at [320, 242] on div "Name: FT - DISTILLATE EXTRACT - 1G - PPU - IND SKU: CON-DIS-FT-PPU-1G Package I…" at bounding box center [371, 296] width 677 height 126
type input "9"
drag, startPoint x: 311, startPoint y: 183, endPoint x: 384, endPoint y: 178, distance: 72.7
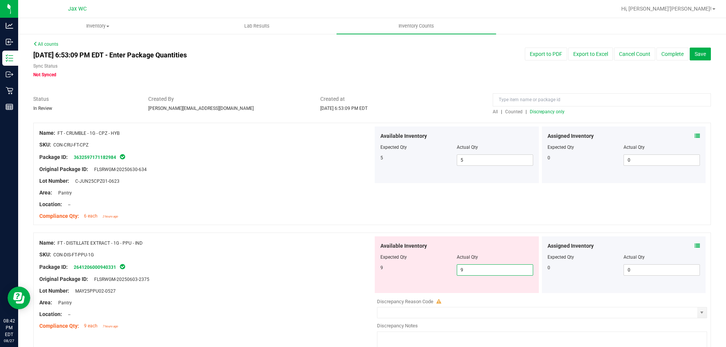
click at [312, 183] on div "Lot Number: C-JUN25CPZ01-0623" at bounding box center [206, 181] width 334 height 8
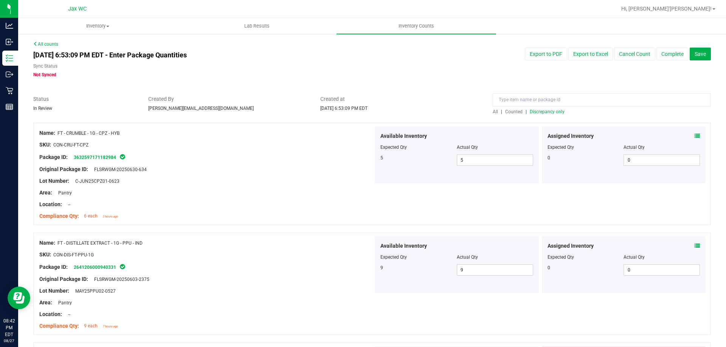
click at [555, 110] on span "Discrepancy only" at bounding box center [547, 111] width 35 height 5
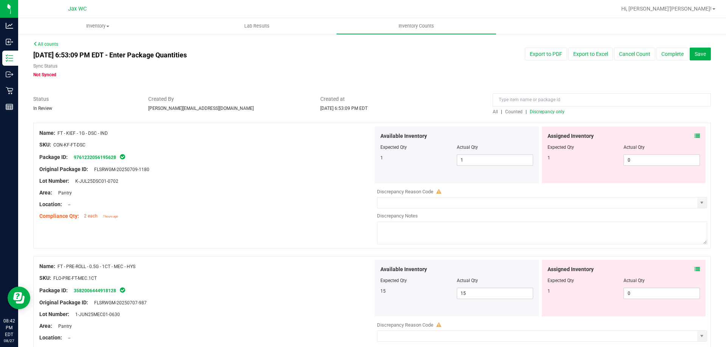
click at [694, 132] on span at bounding box center [696, 136] width 5 height 8
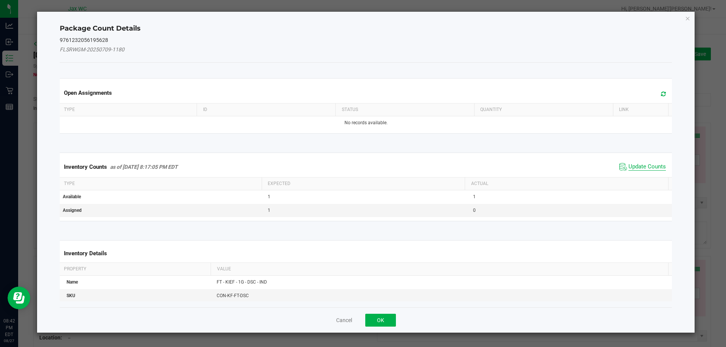
click at [632, 166] on span "Update Counts" at bounding box center [646, 167] width 37 height 8
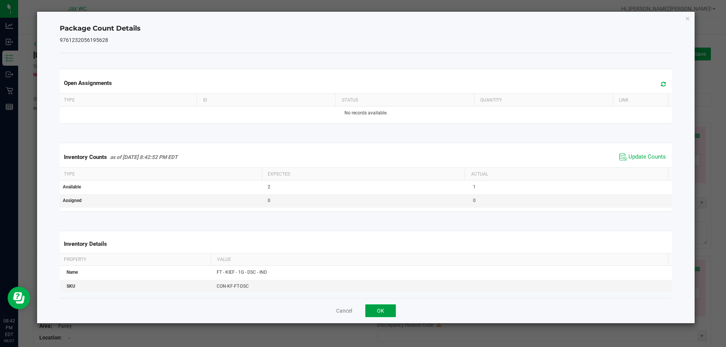
click at [378, 312] on button "OK" at bounding box center [380, 311] width 31 height 13
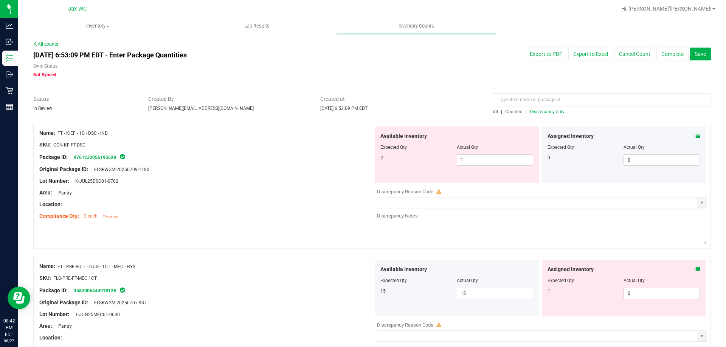
click at [694, 272] on icon at bounding box center [696, 269] width 5 height 5
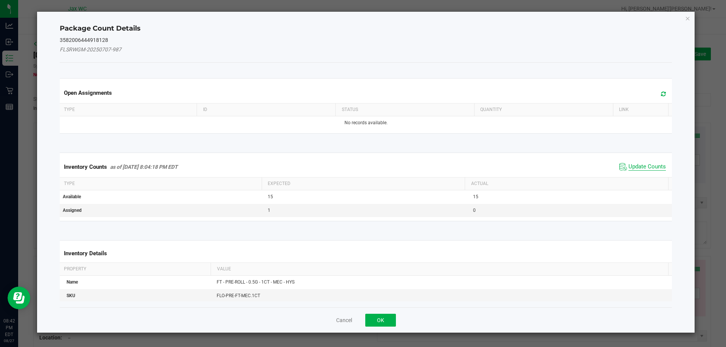
click at [628, 168] on span "Update Counts" at bounding box center [646, 167] width 37 height 8
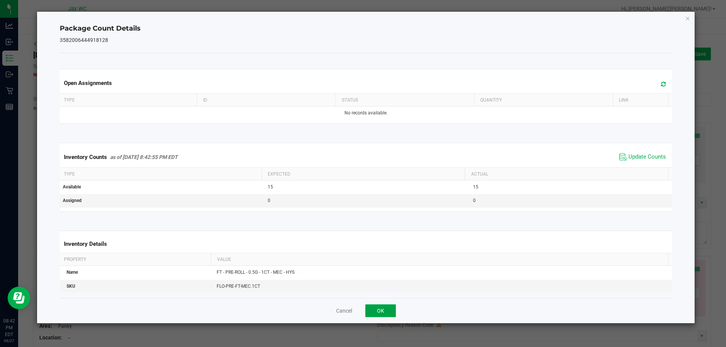
click at [383, 312] on button "OK" at bounding box center [380, 311] width 31 height 13
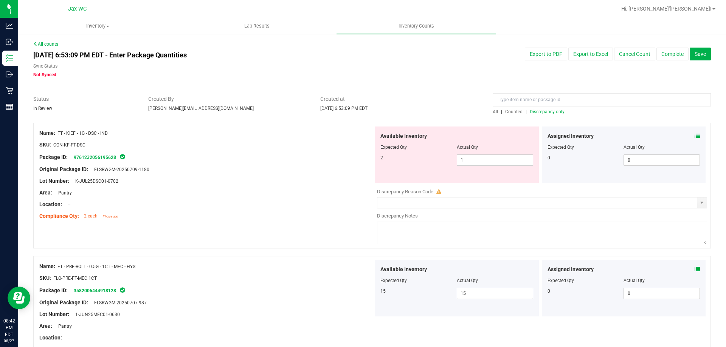
click at [553, 110] on span "Discrepancy only" at bounding box center [547, 111] width 35 height 5
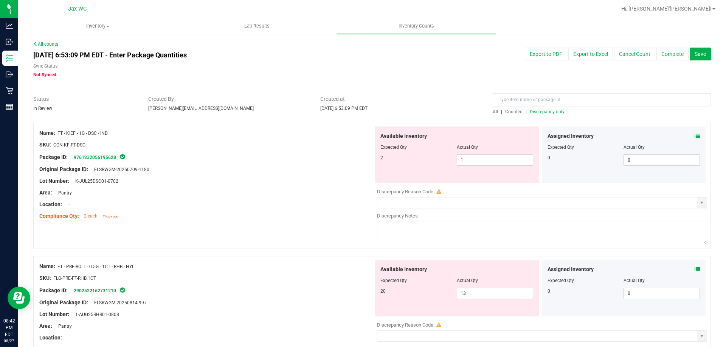
click at [694, 270] on icon at bounding box center [696, 269] width 5 height 5
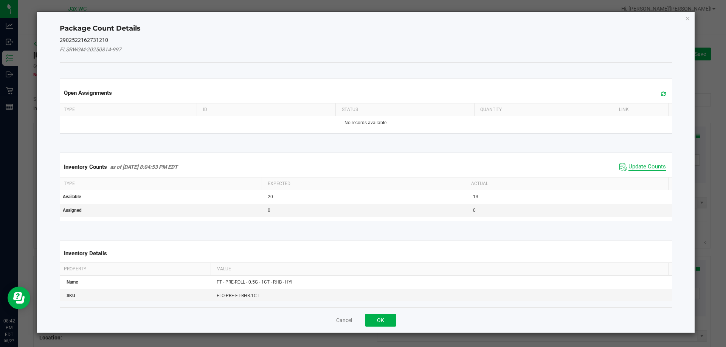
click at [642, 166] on span "Update Counts" at bounding box center [646, 167] width 37 height 8
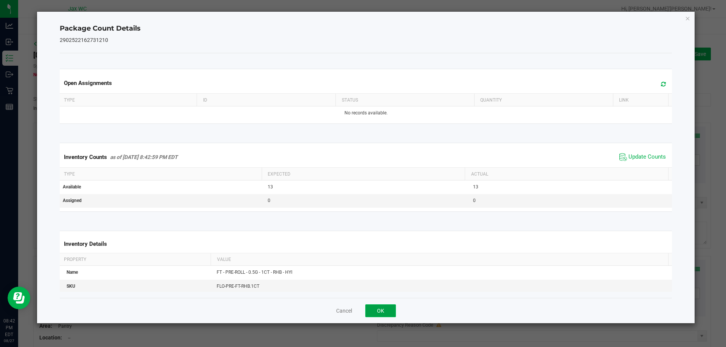
click at [381, 311] on button "OK" at bounding box center [380, 311] width 31 height 13
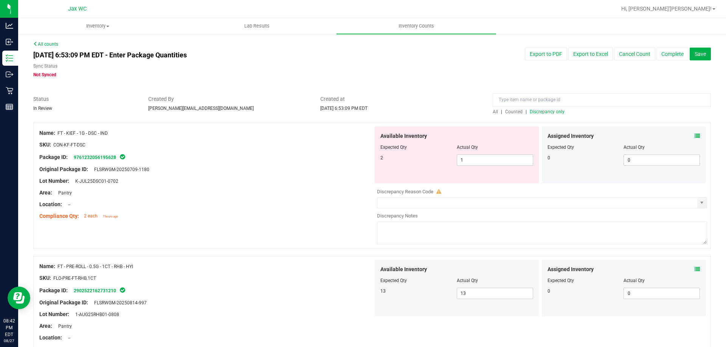
click at [551, 112] on span "Discrepancy only" at bounding box center [547, 111] width 35 height 5
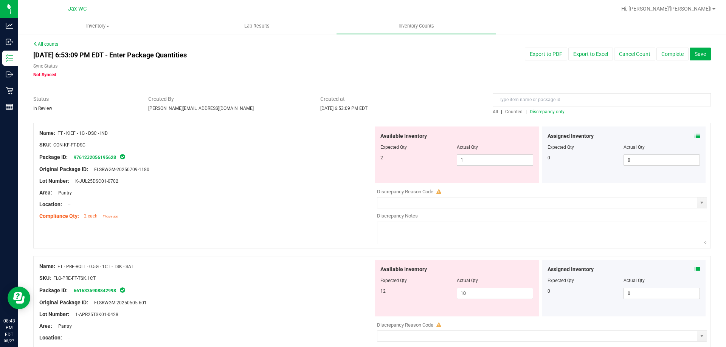
click at [694, 268] on icon at bounding box center [696, 269] width 5 height 5
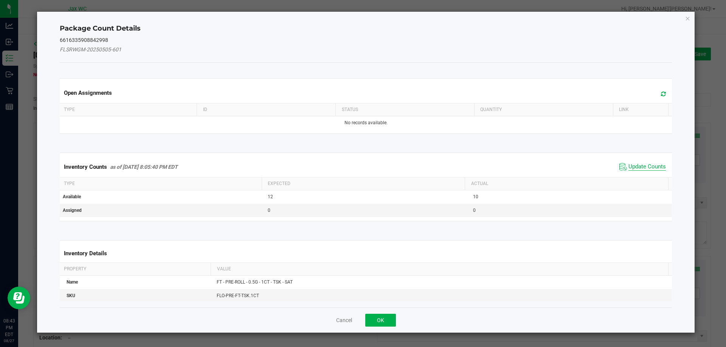
click at [642, 169] on span "Update Counts" at bounding box center [646, 167] width 37 height 8
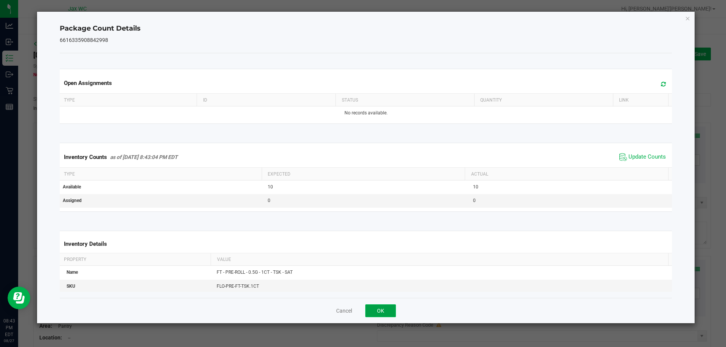
click at [377, 313] on button "OK" at bounding box center [380, 311] width 31 height 13
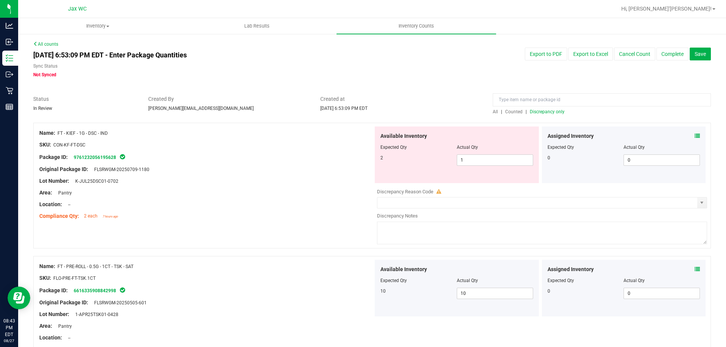
click at [543, 108] on div "All | Counted | Discrepancy only" at bounding box center [602, 111] width 218 height 7
click at [544, 113] on span "Discrepancy only" at bounding box center [547, 111] width 35 height 5
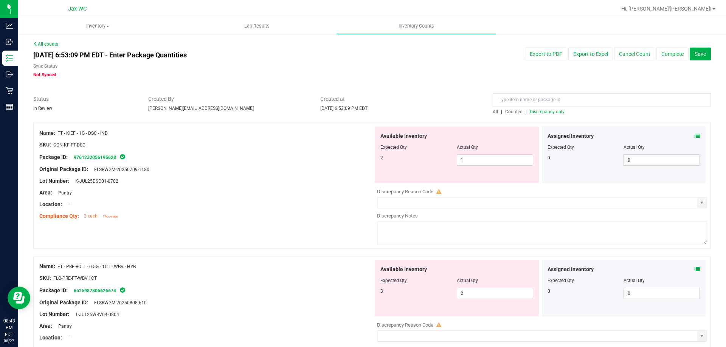
click at [694, 270] on icon at bounding box center [696, 269] width 5 height 5
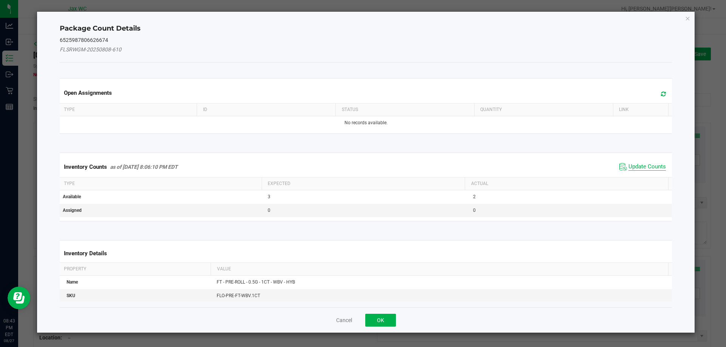
click at [629, 168] on span "Update Counts" at bounding box center [646, 167] width 37 height 8
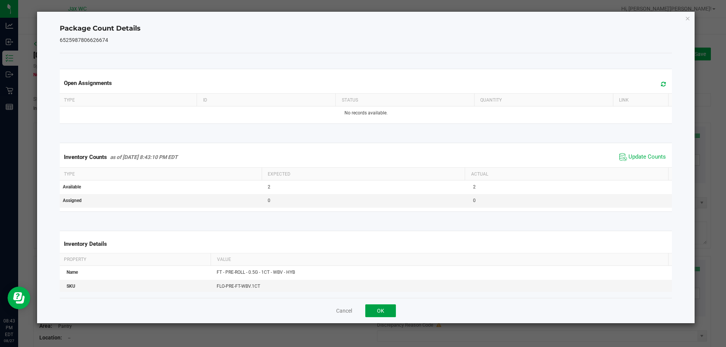
click at [384, 308] on button "OK" at bounding box center [380, 311] width 31 height 13
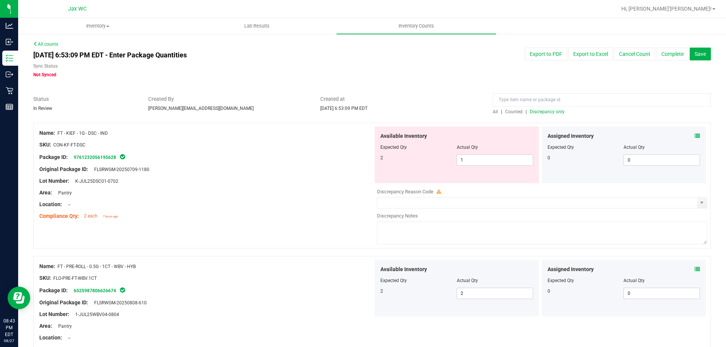
click at [538, 112] on span "Discrepancy only" at bounding box center [547, 111] width 35 height 5
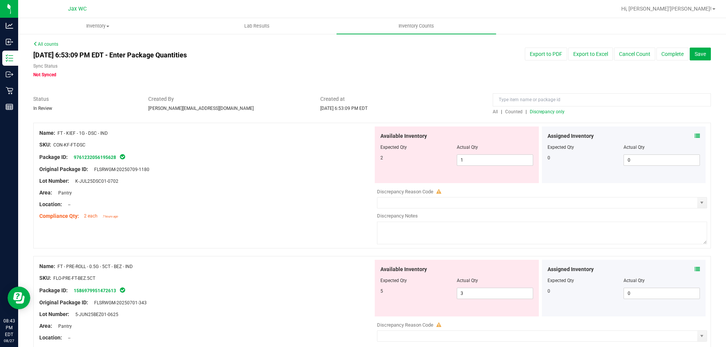
click at [694, 269] on icon at bounding box center [696, 269] width 5 height 5
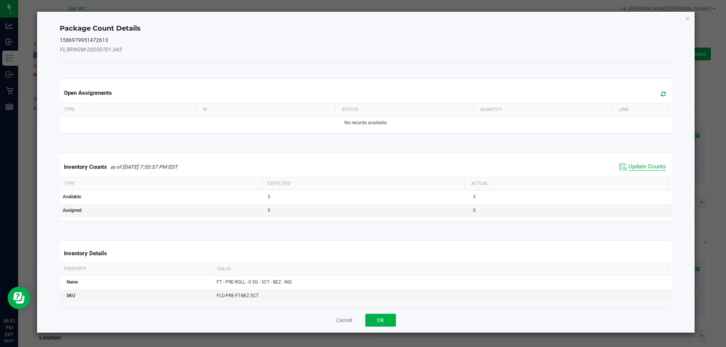
click at [635, 164] on span "Update Counts" at bounding box center [646, 167] width 37 height 8
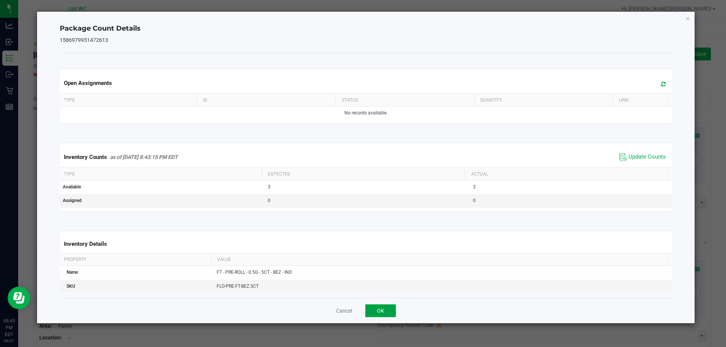
click at [387, 309] on button "OK" at bounding box center [380, 311] width 31 height 13
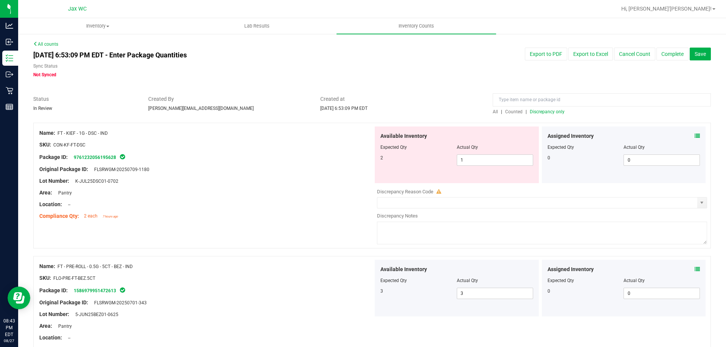
click at [547, 110] on span "Discrepancy only" at bounding box center [547, 111] width 35 height 5
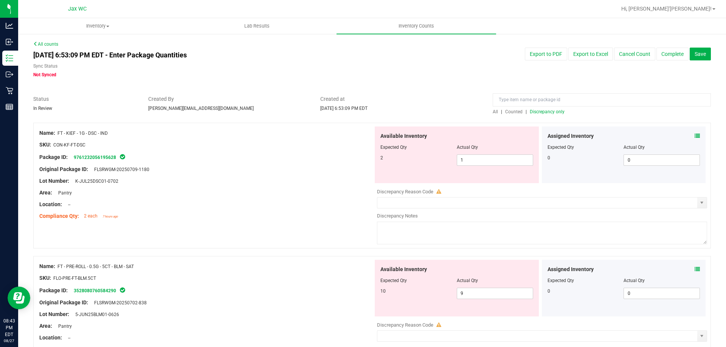
click at [694, 269] on icon at bounding box center [696, 269] width 5 height 5
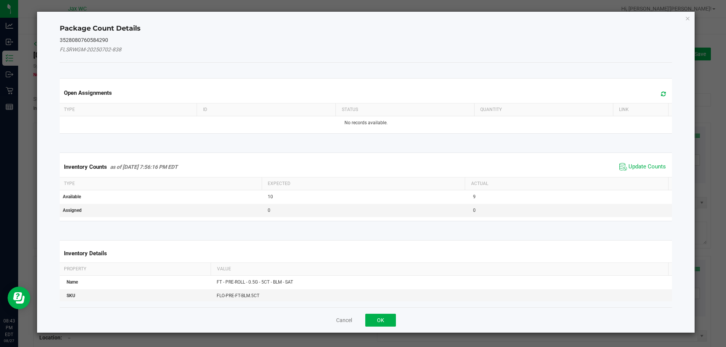
click at [628, 171] on span "Update Counts" at bounding box center [642, 166] width 50 height 11
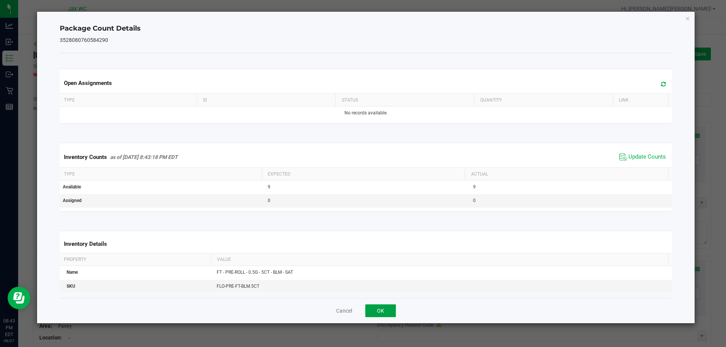
click at [379, 308] on button "OK" at bounding box center [380, 311] width 31 height 13
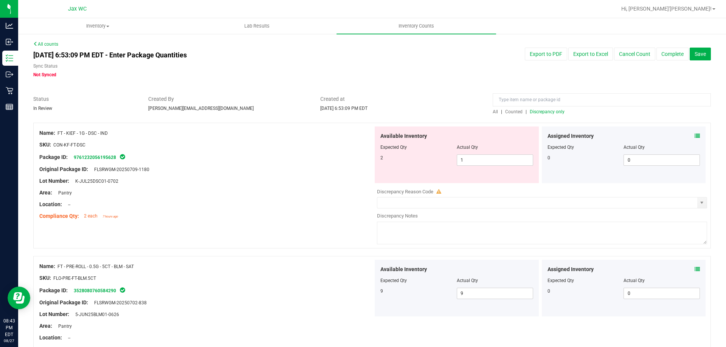
click at [544, 109] on span "Discrepancy only" at bounding box center [547, 111] width 35 height 5
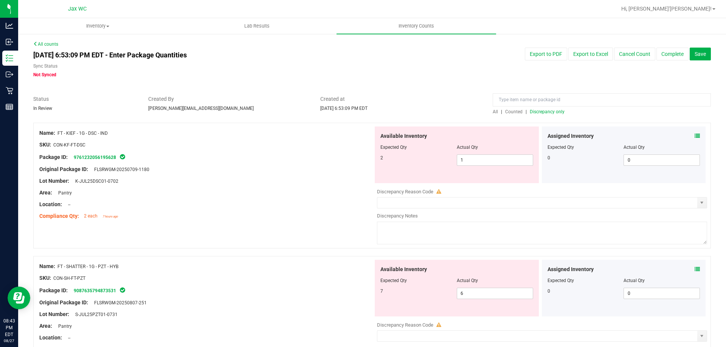
click at [694, 271] on icon at bounding box center [696, 269] width 5 height 5
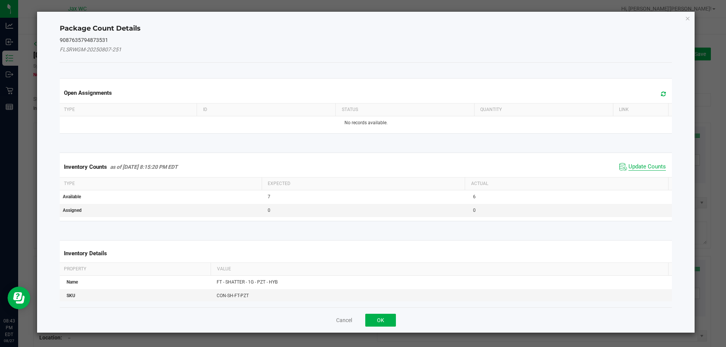
click at [637, 164] on span "Update Counts" at bounding box center [646, 167] width 37 height 8
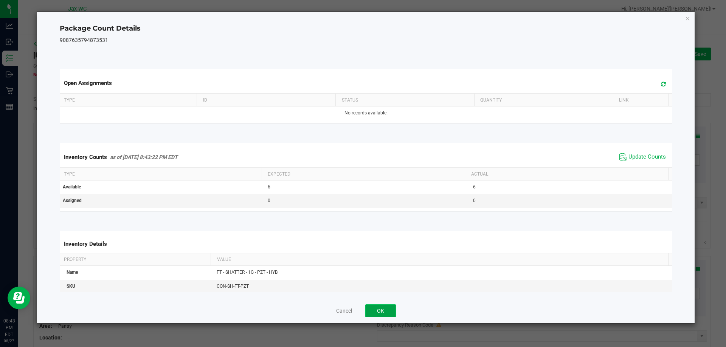
click at [390, 309] on button "OK" at bounding box center [380, 311] width 31 height 13
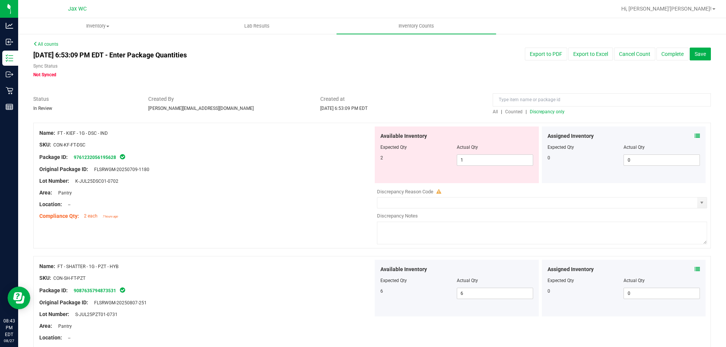
click at [551, 113] on span "Discrepancy only" at bounding box center [547, 111] width 35 height 5
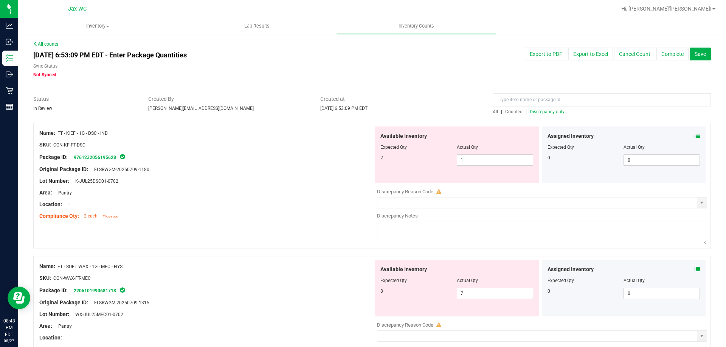
click at [694, 271] on icon at bounding box center [696, 269] width 5 height 5
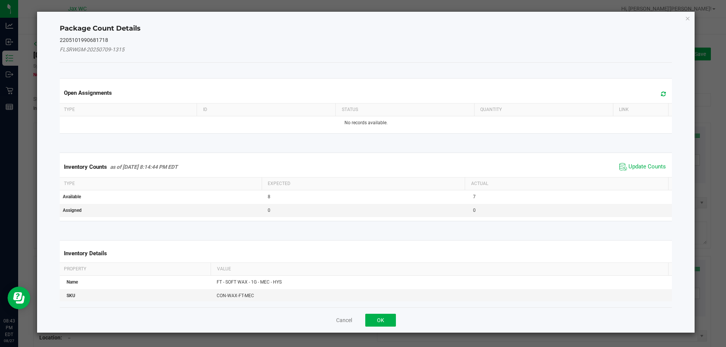
click at [641, 161] on span "Update Counts" at bounding box center [642, 166] width 50 height 11
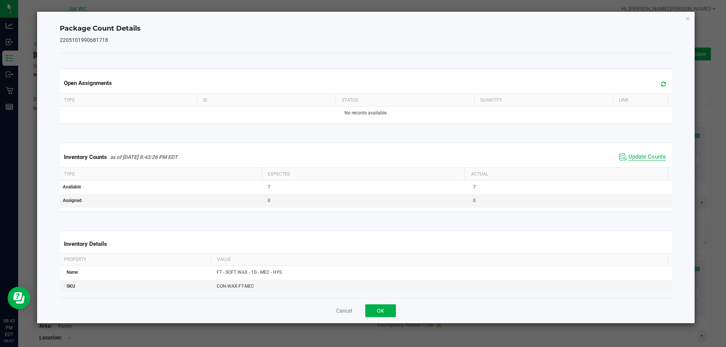
click at [630, 158] on span "Update Counts" at bounding box center [646, 157] width 37 height 8
click at [387, 310] on button "OK" at bounding box center [380, 311] width 31 height 13
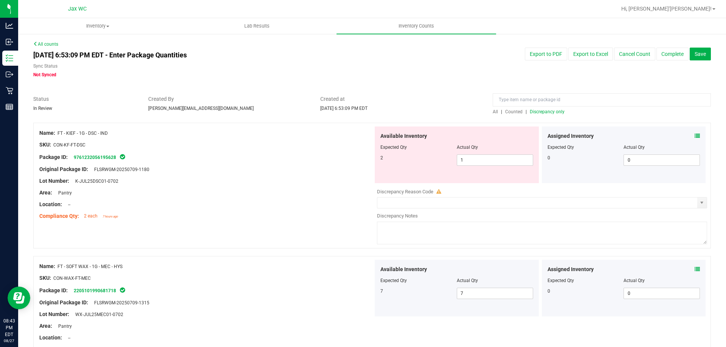
click at [538, 108] on div "All | Counted | Discrepancy only" at bounding box center [602, 111] width 218 height 7
click at [538, 111] on span "Discrepancy only" at bounding box center [547, 111] width 35 height 5
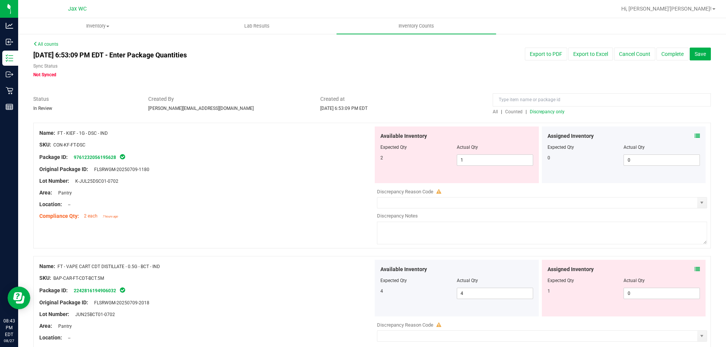
click at [694, 269] on icon at bounding box center [696, 269] width 5 height 5
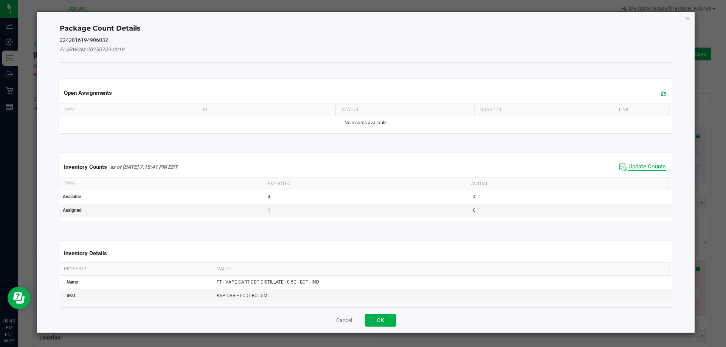
click at [628, 166] on span "Update Counts" at bounding box center [646, 167] width 37 height 8
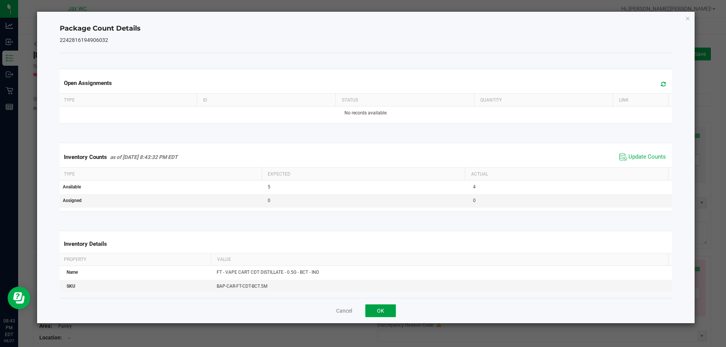
click at [387, 308] on button "OK" at bounding box center [380, 311] width 31 height 13
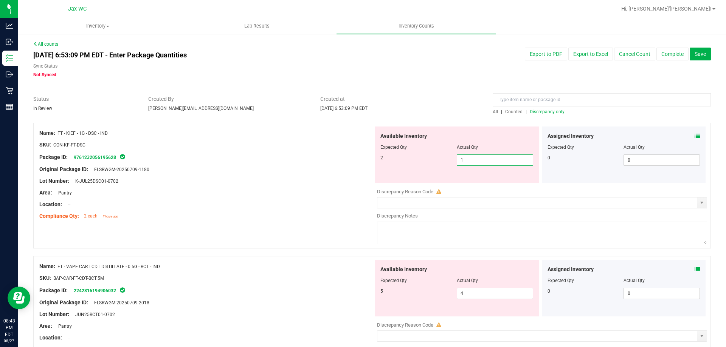
drag, startPoint x: 452, startPoint y: 153, endPoint x: 405, endPoint y: 140, distance: 48.8
click at [411, 142] on div "Available Inventory Expected Qty Actual Qty 2 1 1" at bounding box center [457, 155] width 164 height 57
type input "2"
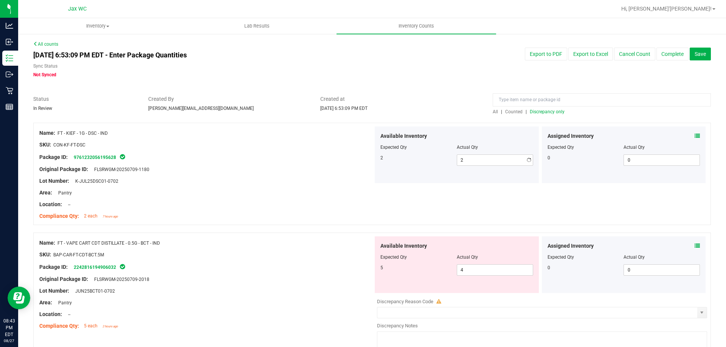
click at [316, 150] on div at bounding box center [206, 151] width 334 height 4
drag, startPoint x: 463, startPoint y: 268, endPoint x: 364, endPoint y: 237, distance: 103.7
click at [385, 245] on div "Available Inventory Expected Qty Actual Qty 5 4 4" at bounding box center [457, 265] width 164 height 57
type input "5"
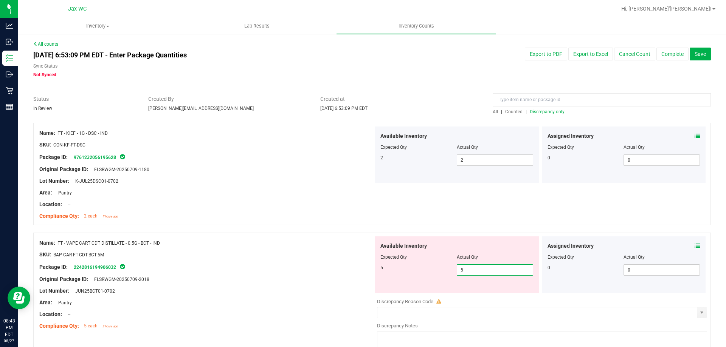
drag, startPoint x: 339, startPoint y: 220, endPoint x: 338, endPoint y: 216, distance: 4.2
click at [338, 217] on div "Name: FT - KIEF - 1G - DSC - IND SKU: CON-KF-FT-DSC Package ID: 976123205619562…" at bounding box center [206, 175] width 334 height 96
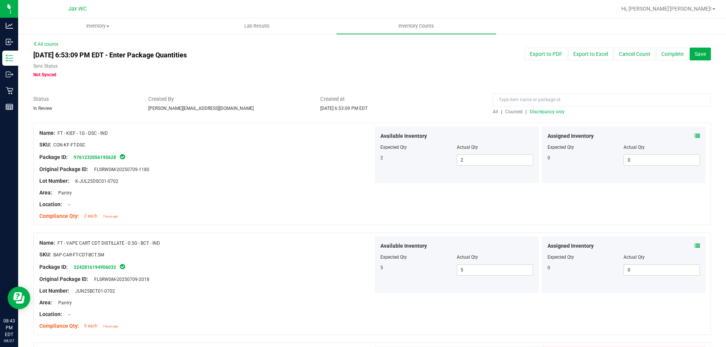
click at [539, 110] on span "Discrepancy only" at bounding box center [547, 111] width 35 height 5
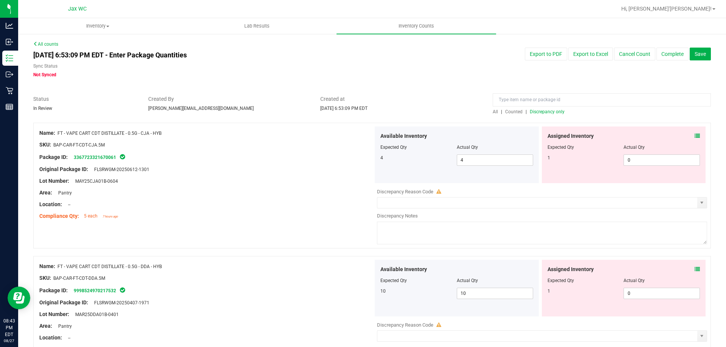
click at [694, 135] on icon at bounding box center [696, 135] width 5 height 5
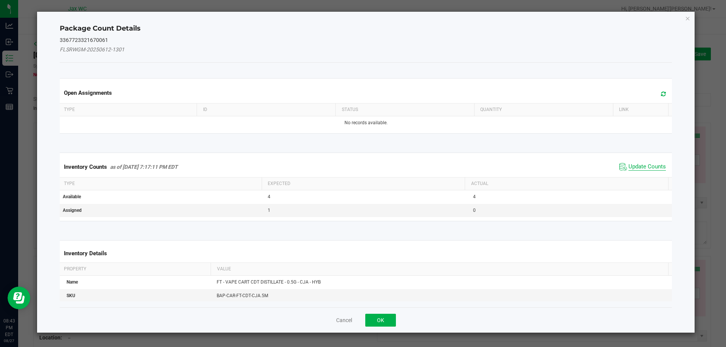
click at [640, 167] on span "Update Counts" at bounding box center [646, 167] width 37 height 8
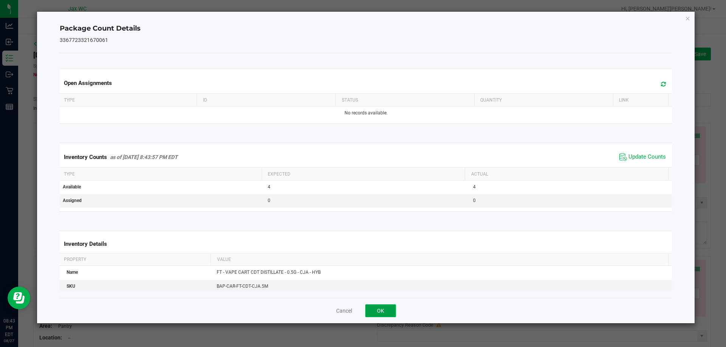
click at [384, 311] on button "OK" at bounding box center [380, 311] width 31 height 13
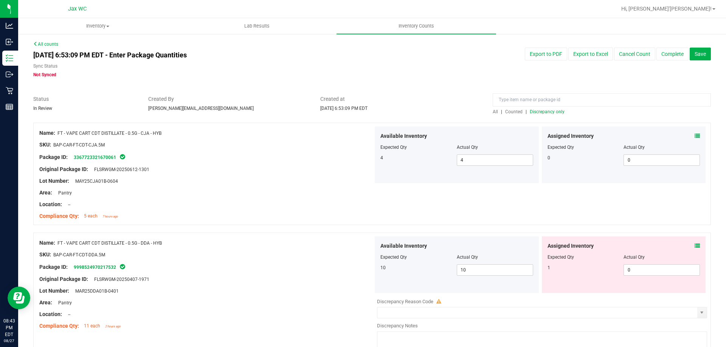
click at [694, 244] on icon at bounding box center [696, 245] width 5 height 5
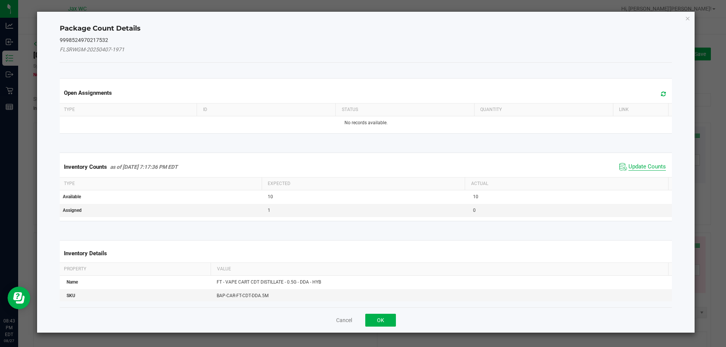
click at [629, 170] on span "Update Counts" at bounding box center [646, 167] width 37 height 8
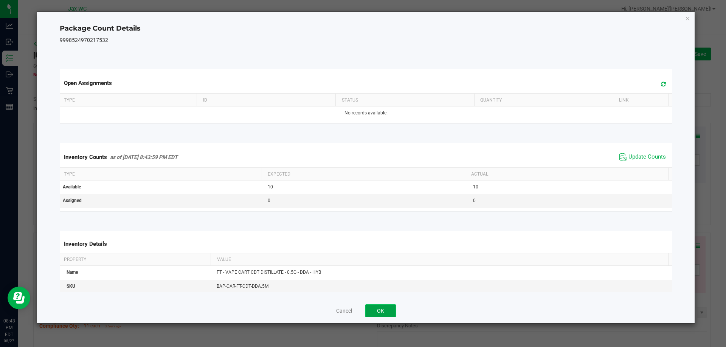
click at [384, 305] on button "OK" at bounding box center [380, 311] width 31 height 13
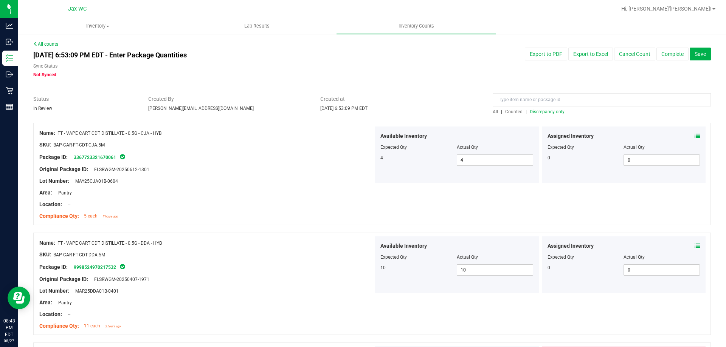
click at [550, 111] on span "Discrepancy only" at bounding box center [547, 111] width 35 height 5
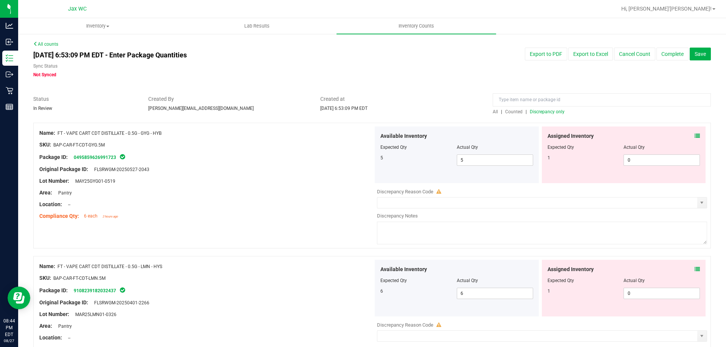
click at [528, 115] on div "All | Counted | Discrepancy only" at bounding box center [602, 111] width 218 height 7
click at [694, 136] on icon at bounding box center [696, 135] width 5 height 5
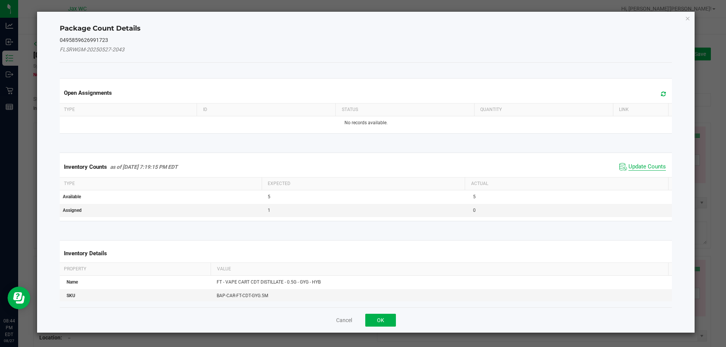
click at [639, 168] on span "Update Counts" at bounding box center [646, 167] width 37 height 8
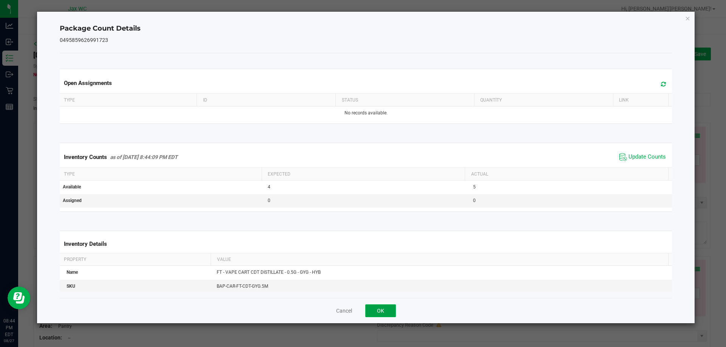
click at [387, 313] on button "OK" at bounding box center [380, 311] width 31 height 13
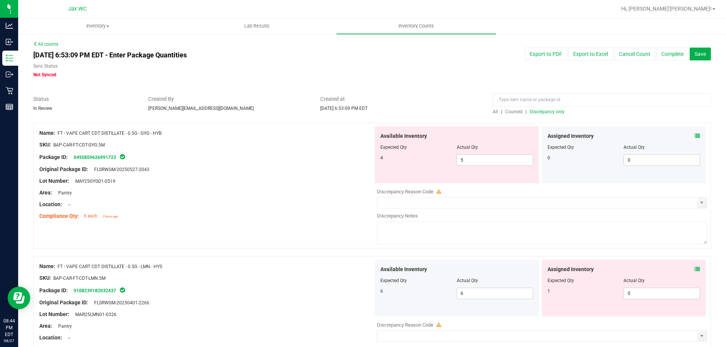
click at [331, 179] on div "Lot Number: MAY25GYG01-0519" at bounding box center [206, 181] width 334 height 8
click at [694, 266] on span at bounding box center [696, 270] width 5 height 8
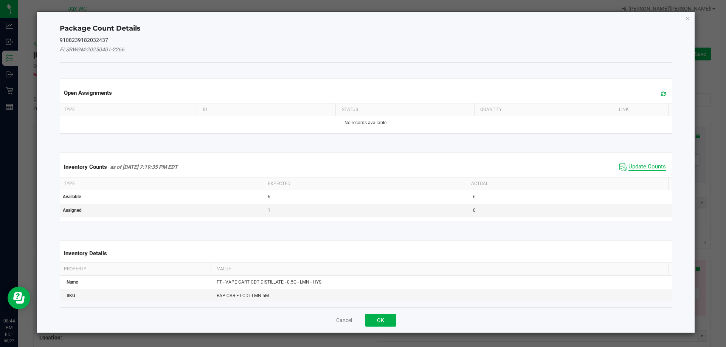
click at [644, 164] on span "Update Counts" at bounding box center [646, 167] width 37 height 8
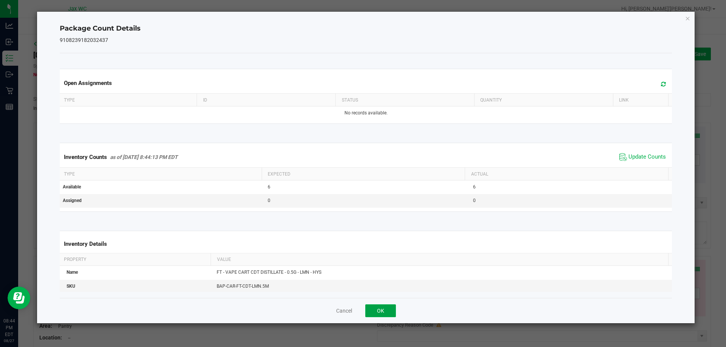
click at [384, 312] on button "OK" at bounding box center [380, 311] width 31 height 13
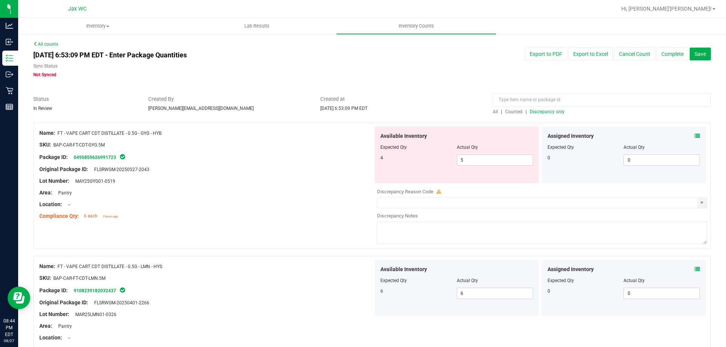
click at [538, 111] on span "Discrepancy only" at bounding box center [547, 111] width 35 height 5
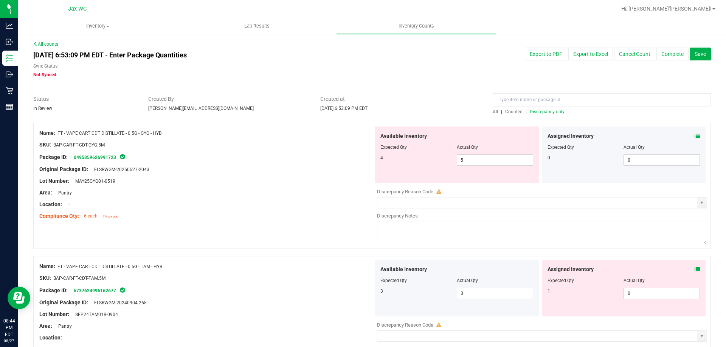
click at [694, 267] on icon at bounding box center [696, 269] width 5 height 5
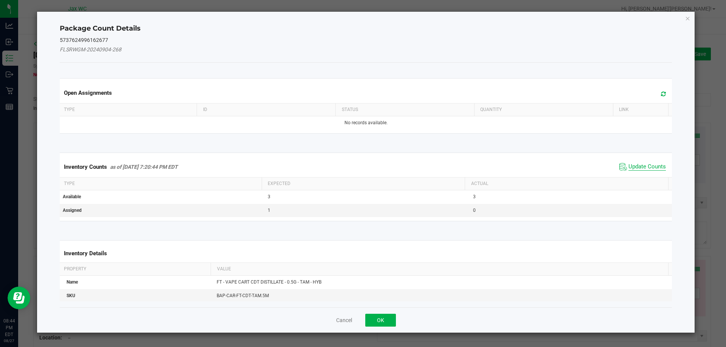
click at [634, 167] on span "Update Counts" at bounding box center [646, 167] width 37 height 8
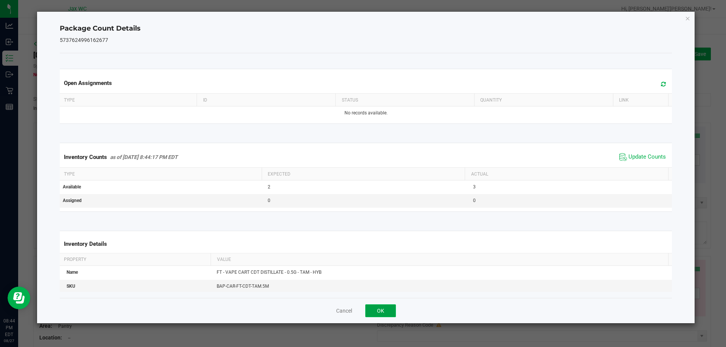
click at [376, 312] on button "OK" at bounding box center [380, 311] width 31 height 13
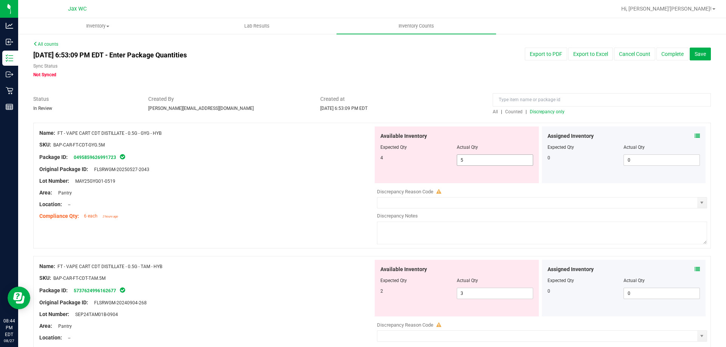
drag, startPoint x: 466, startPoint y: 161, endPoint x: 366, endPoint y: 144, distance: 102.3
click at [410, 152] on div "Available Inventory Expected Qty Actual Qty 4 5 5" at bounding box center [457, 155] width 164 height 57
type input "4"
click at [271, 162] on div at bounding box center [206, 164] width 334 height 4
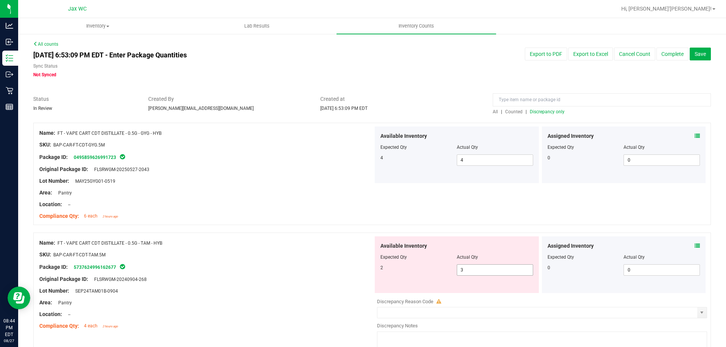
drag, startPoint x: 424, startPoint y: 263, endPoint x: 357, endPoint y: 252, distance: 67.5
click at [369, 251] on div "Name: FT - VAPE CART CDT DISTILLATE - 0.5G - TAM - HYB SKU: BAP-CAR-FT-CDT-TAM.…" at bounding box center [371, 296] width 677 height 126
type input "2"
click at [333, 251] on div "SKU: BAP-CAR-FT-CDT-TAM.5M" at bounding box center [206, 255] width 334 height 8
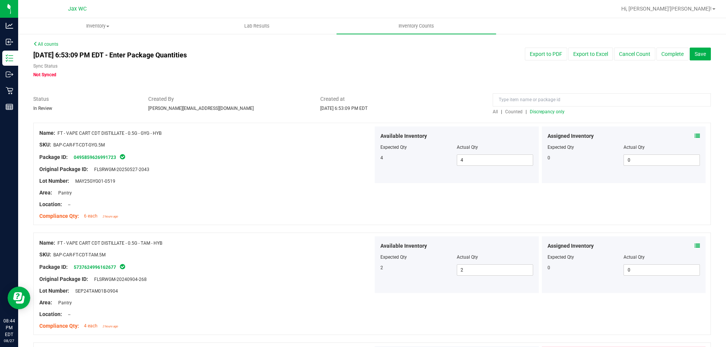
click at [550, 111] on span "Discrepancy only" at bounding box center [547, 111] width 35 height 5
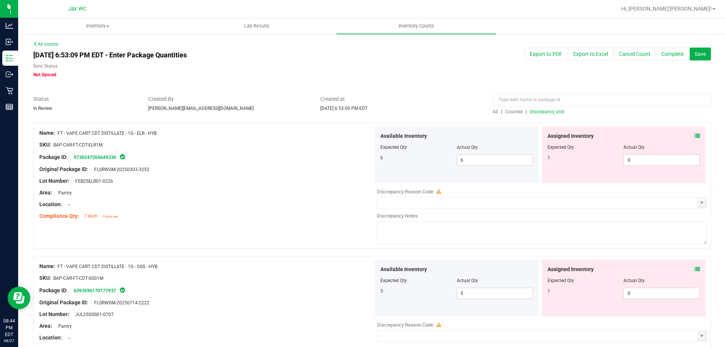
click at [694, 136] on icon at bounding box center [696, 135] width 5 height 5
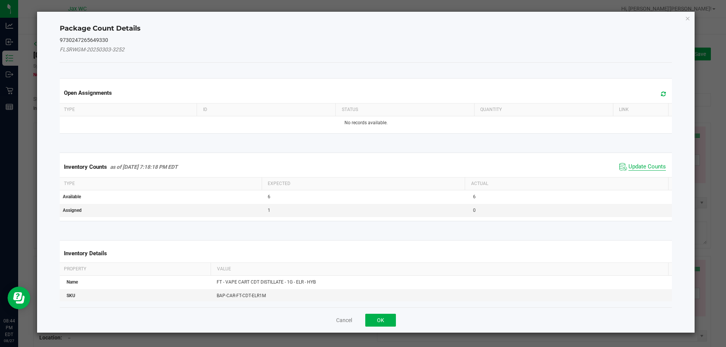
click at [646, 169] on span "Update Counts" at bounding box center [646, 167] width 37 height 8
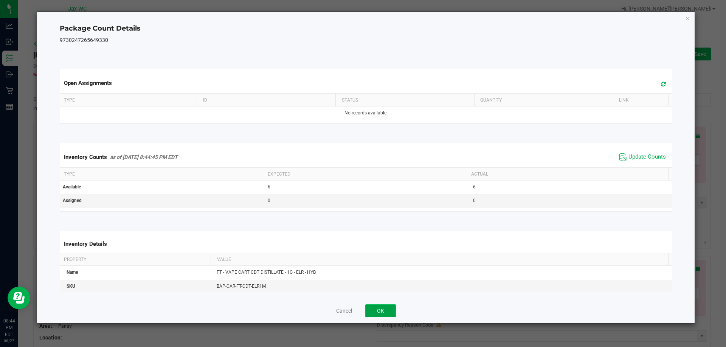
click at [381, 311] on button "OK" at bounding box center [380, 311] width 31 height 13
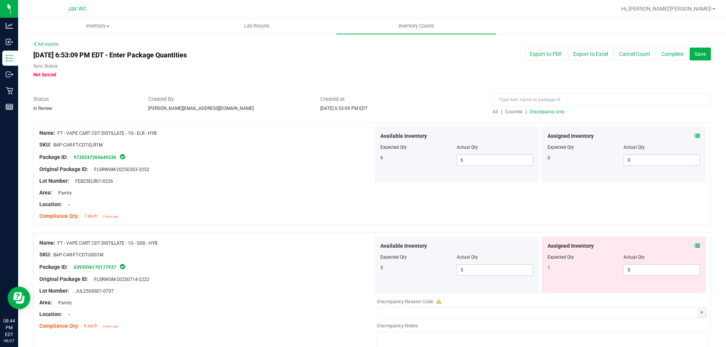
click at [694, 247] on icon at bounding box center [696, 245] width 5 height 5
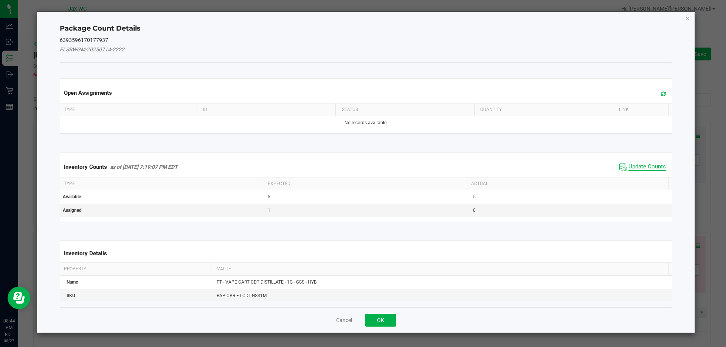
click at [641, 167] on span "Update Counts" at bounding box center [646, 167] width 37 height 8
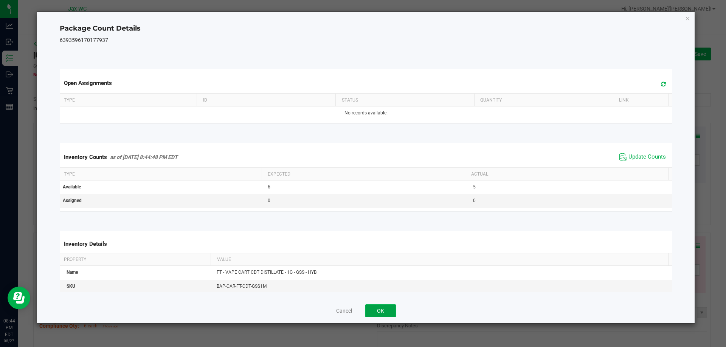
click at [381, 313] on button "OK" at bounding box center [380, 311] width 31 height 13
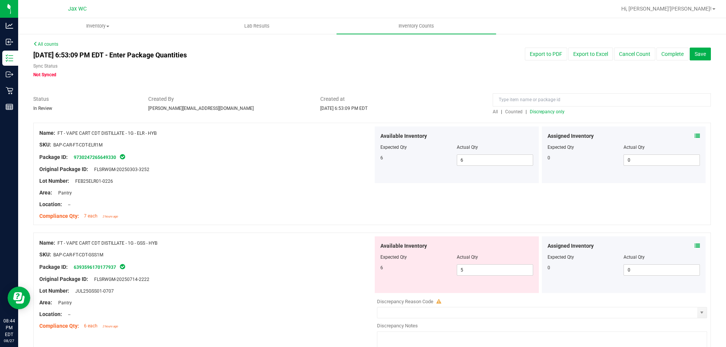
click at [548, 113] on span "Discrepancy only" at bounding box center [547, 111] width 35 height 5
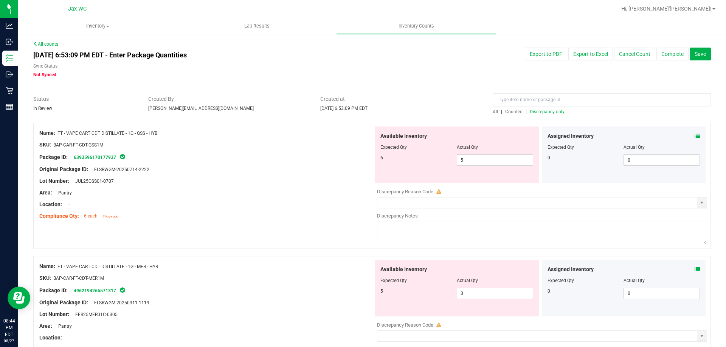
click at [694, 133] on icon at bounding box center [696, 135] width 5 height 5
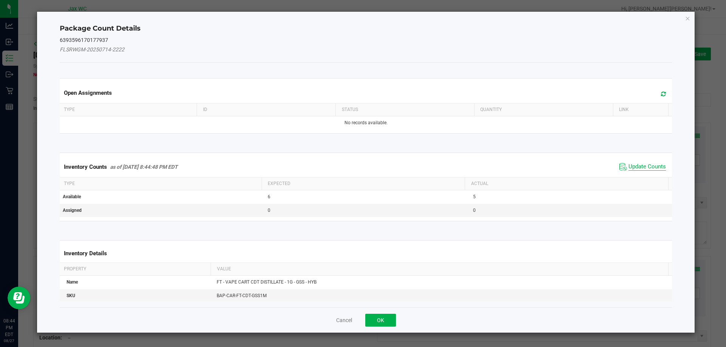
click at [637, 168] on span "Update Counts" at bounding box center [646, 167] width 37 height 8
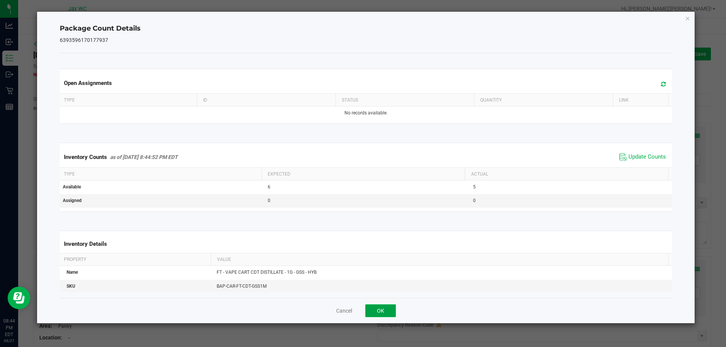
click at [381, 309] on button "OK" at bounding box center [380, 311] width 31 height 13
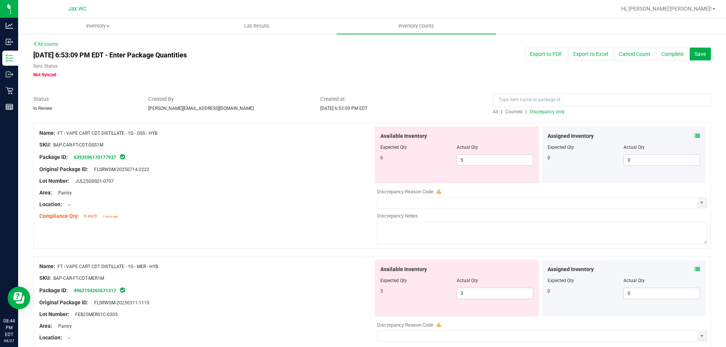
click at [694, 268] on icon at bounding box center [696, 269] width 5 height 5
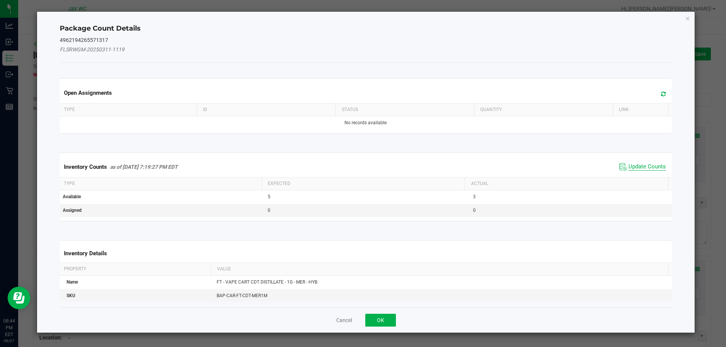
click at [628, 168] on span "Update Counts" at bounding box center [646, 167] width 37 height 8
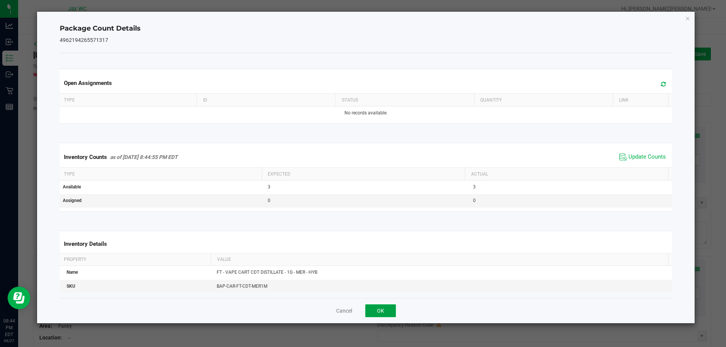
click at [383, 309] on button "OK" at bounding box center [380, 311] width 31 height 13
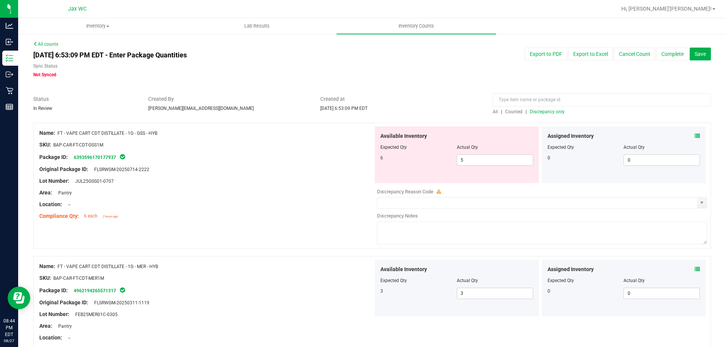
click at [547, 113] on span "Discrepancy only" at bounding box center [547, 111] width 35 height 5
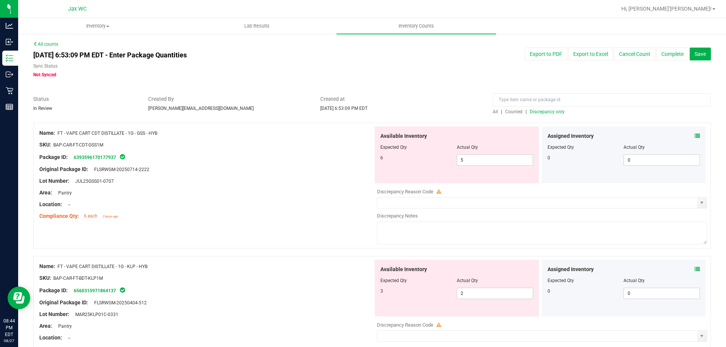
click at [694, 270] on icon at bounding box center [696, 269] width 5 height 5
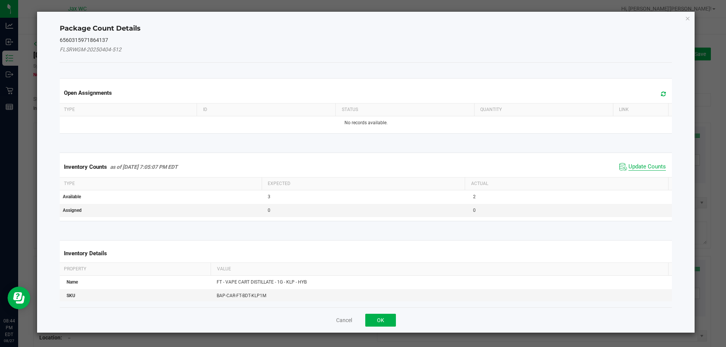
click at [633, 164] on span "Update Counts" at bounding box center [646, 167] width 37 height 8
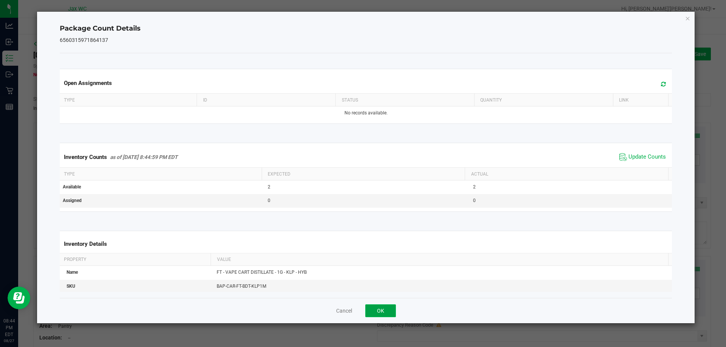
drag, startPoint x: 383, startPoint y: 314, endPoint x: 378, endPoint y: 312, distance: 4.9
click at [382, 314] on button "OK" at bounding box center [380, 311] width 31 height 13
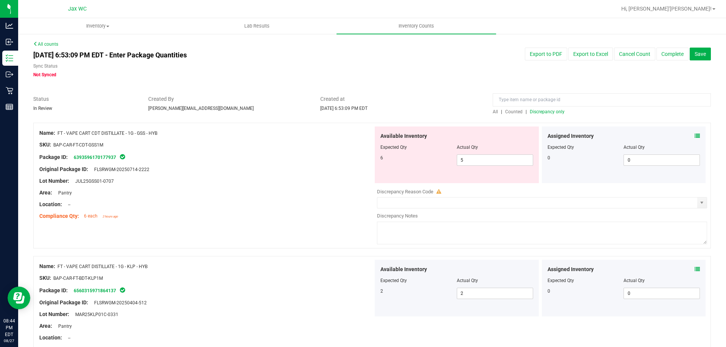
click at [534, 113] on span "Discrepancy only" at bounding box center [547, 111] width 35 height 5
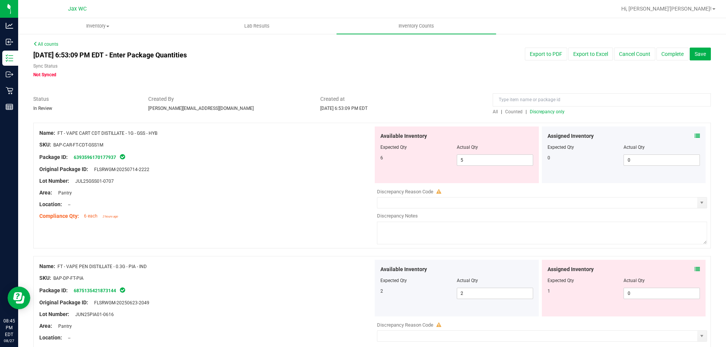
click at [694, 268] on span at bounding box center [696, 270] width 5 height 8
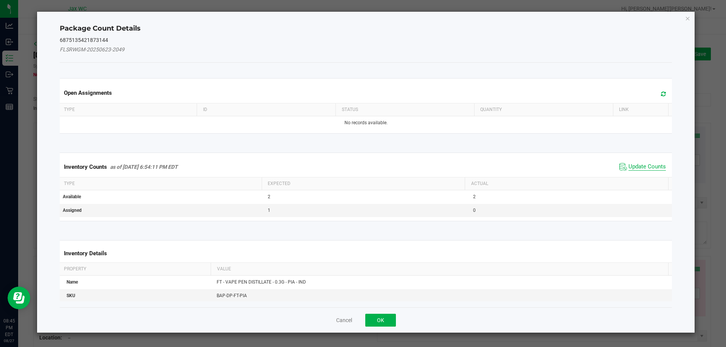
click at [638, 165] on span "Update Counts" at bounding box center [646, 167] width 37 height 8
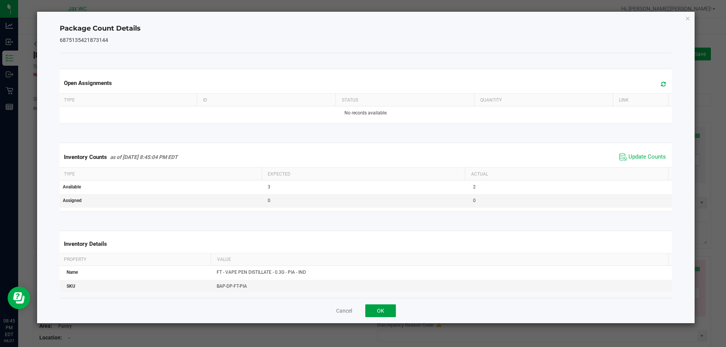
click at [373, 313] on button "OK" at bounding box center [380, 311] width 31 height 13
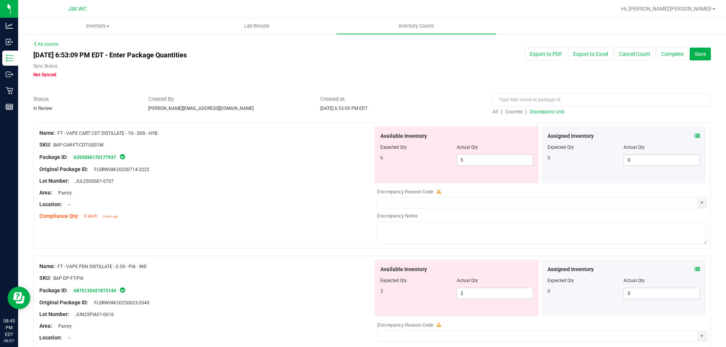
click at [237, 176] on div at bounding box center [206, 175] width 334 height 4
drag, startPoint x: 476, startPoint y: 155, endPoint x: 338, endPoint y: 131, distance: 140.4
click at [340, 131] on div "Name: FT - VAPE CART CDT DISTILLATE - 1G - GSS - HYB SKU: BAP-CAR-FT-CDT-GSS1M …" at bounding box center [371, 186] width 677 height 126
type input "6"
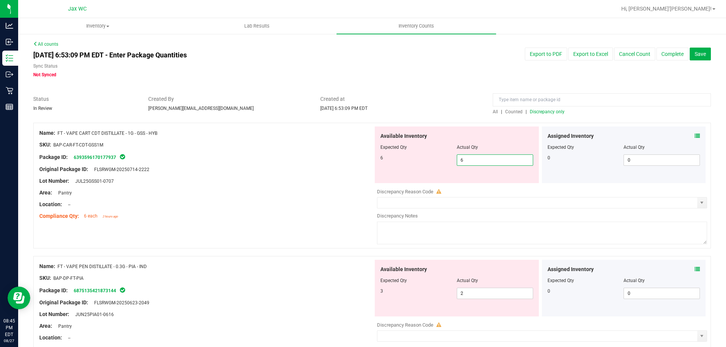
click at [287, 166] on div "Original Package ID: FLSRWGM-20250714-2222" at bounding box center [206, 170] width 334 height 8
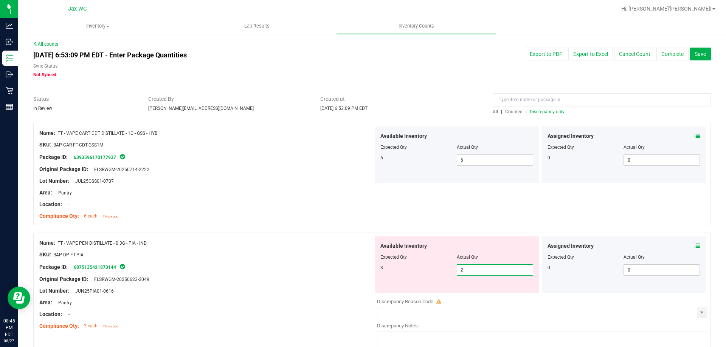
drag, startPoint x: 431, startPoint y: 275, endPoint x: 383, endPoint y: 273, distance: 48.0
click at [394, 277] on div "Available Inventory Expected Qty Actual Qty 3 2 2" at bounding box center [457, 265] width 164 height 57
type input "3"
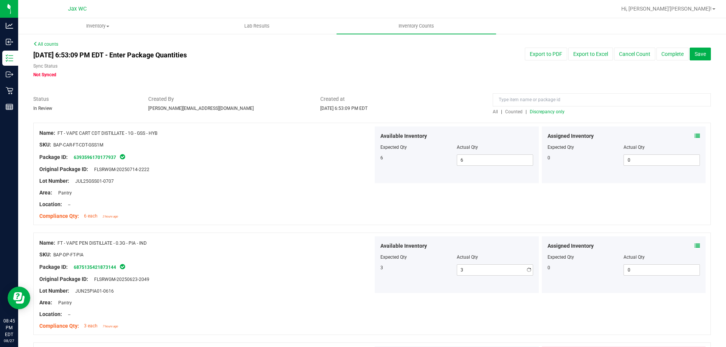
click at [311, 183] on div "Lot Number: JUL25GSS01-0707" at bounding box center [206, 181] width 334 height 8
click at [547, 112] on span "Discrepancy only" at bounding box center [547, 111] width 35 height 5
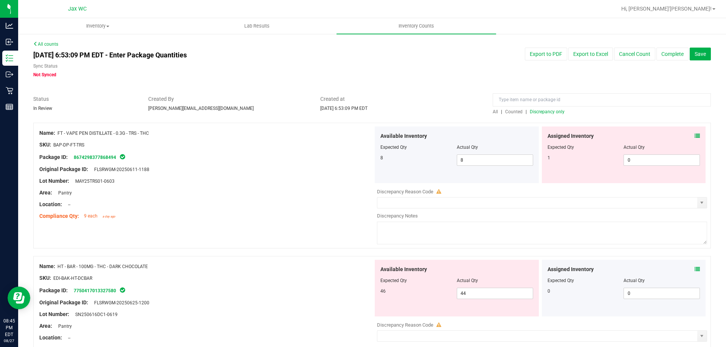
click at [694, 137] on icon at bounding box center [696, 135] width 5 height 5
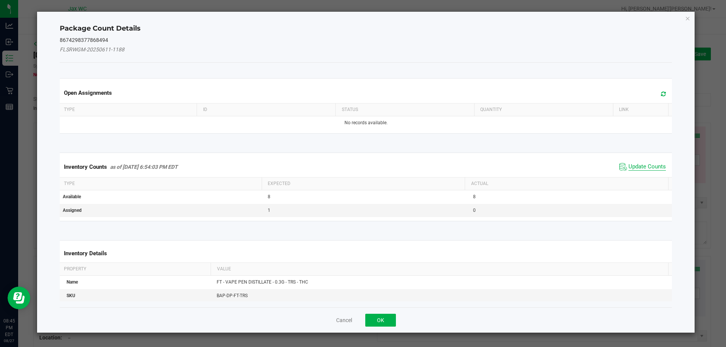
click at [644, 164] on span "Update Counts" at bounding box center [646, 167] width 37 height 8
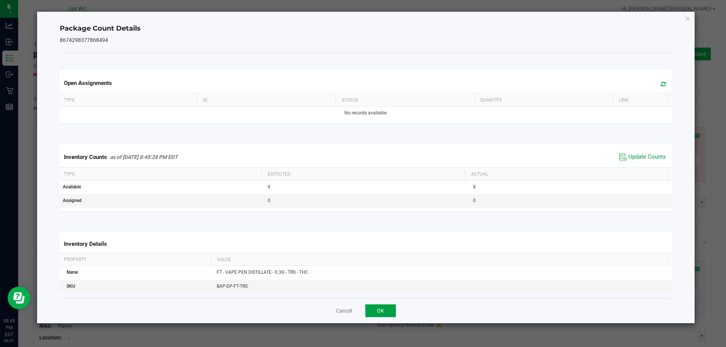
click at [376, 305] on button "OK" at bounding box center [380, 311] width 31 height 13
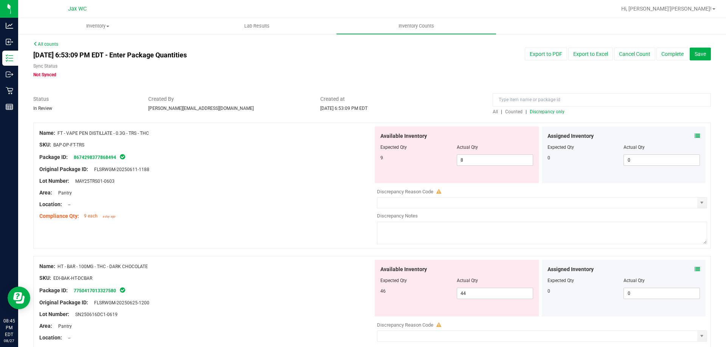
click at [694, 269] on icon at bounding box center [696, 269] width 5 height 5
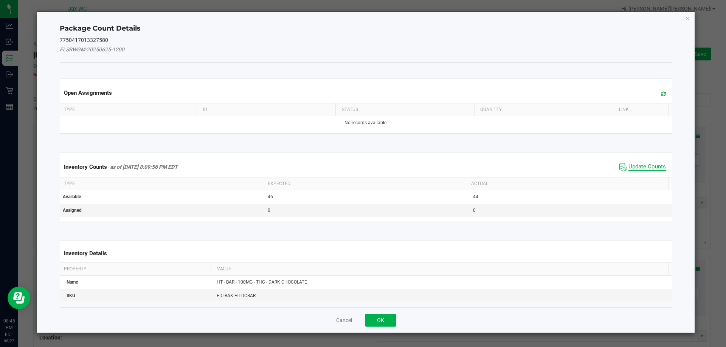
click at [629, 168] on span "Update Counts" at bounding box center [646, 167] width 37 height 8
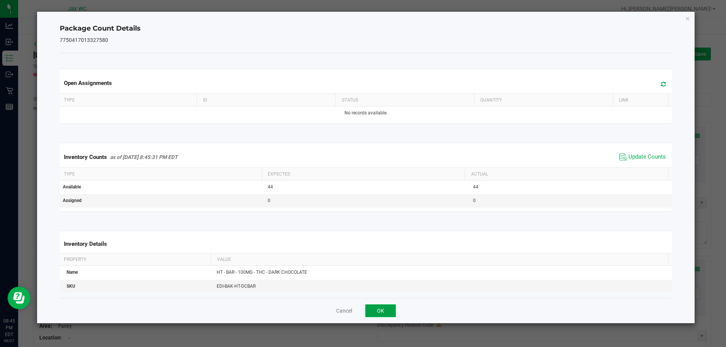
click at [386, 309] on button "OK" at bounding box center [380, 311] width 31 height 13
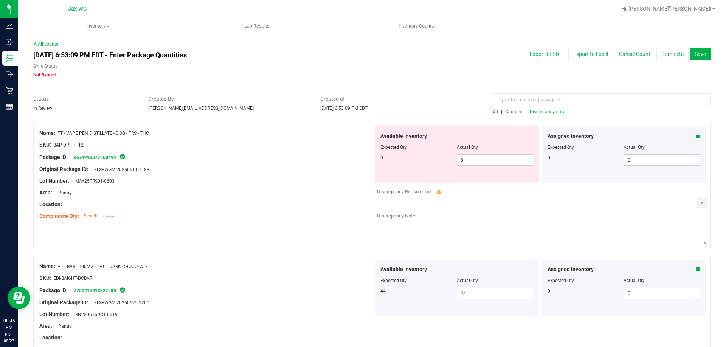
click at [537, 112] on span "Discrepancy only" at bounding box center [547, 111] width 35 height 5
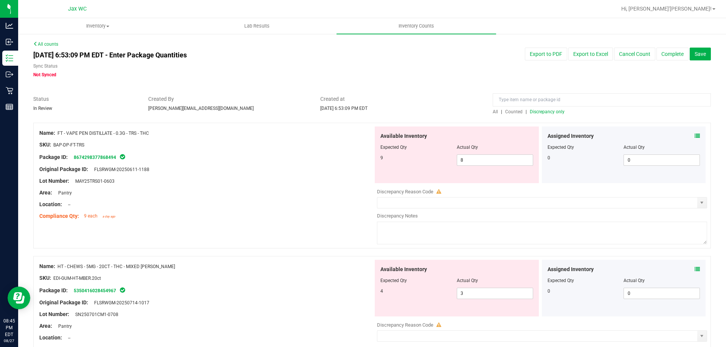
click at [694, 136] on icon at bounding box center [696, 135] width 5 height 5
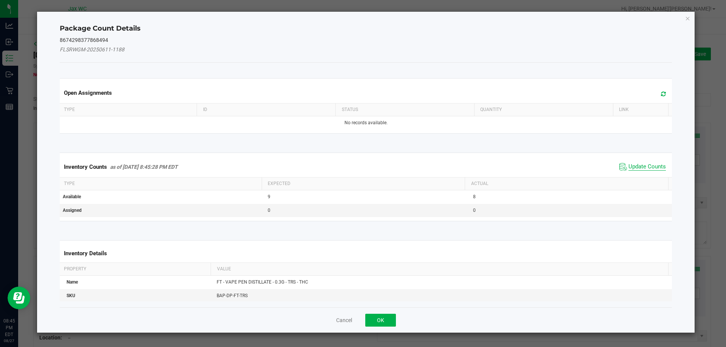
click at [643, 167] on span "Update Counts" at bounding box center [646, 167] width 37 height 8
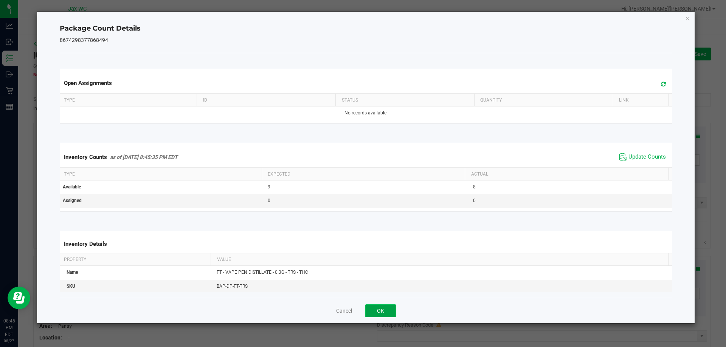
click at [381, 305] on button "OK" at bounding box center [380, 311] width 31 height 13
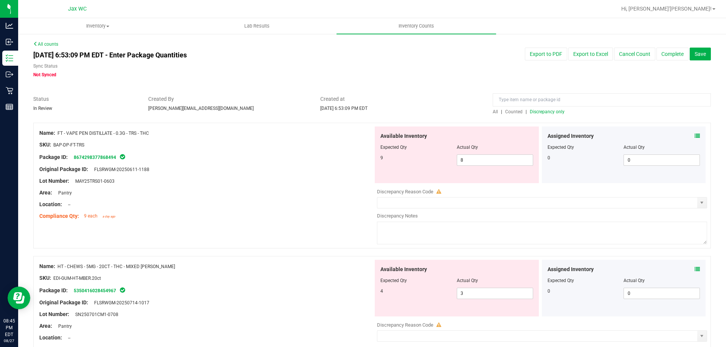
click at [694, 270] on icon at bounding box center [696, 269] width 5 height 5
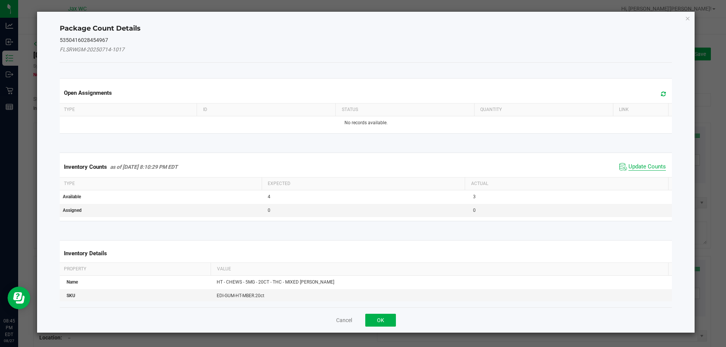
click at [642, 163] on span "Update Counts" at bounding box center [646, 167] width 37 height 8
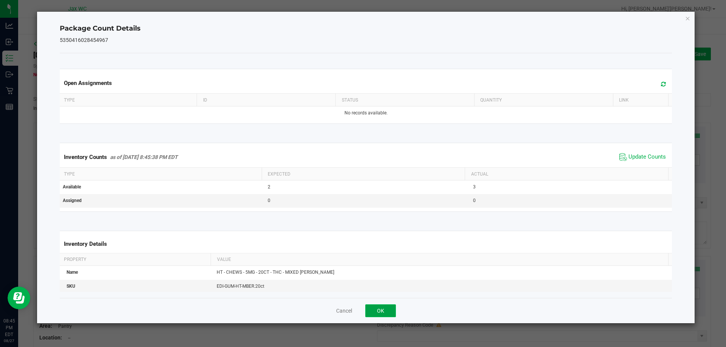
click at [386, 310] on button "OK" at bounding box center [380, 311] width 31 height 13
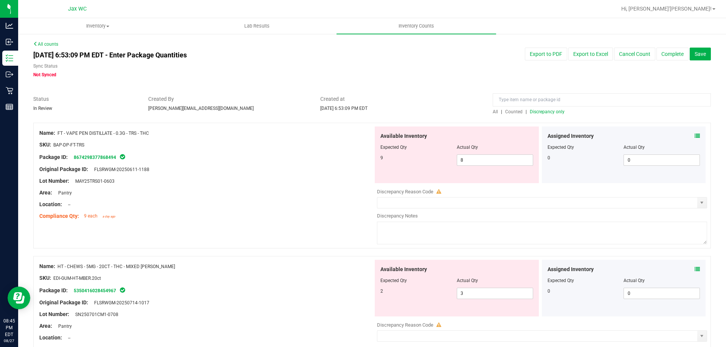
click at [247, 187] on div at bounding box center [206, 187] width 334 height 4
drag, startPoint x: 462, startPoint y: 157, endPoint x: 363, endPoint y: 129, distance: 102.9
click at [384, 135] on div "Available Inventory Expected Qty Actual Qty 9 8 8" at bounding box center [457, 155] width 164 height 57
type input "9"
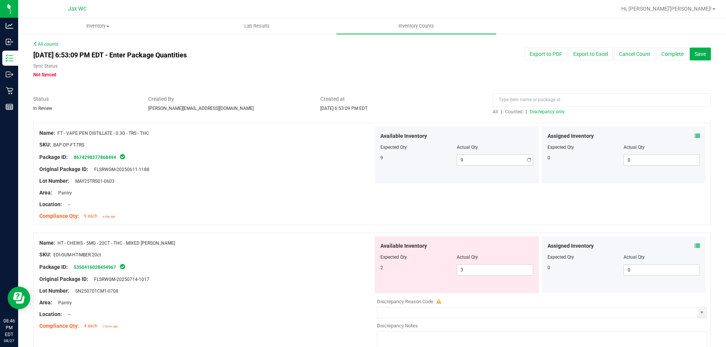
click at [318, 172] on div "Original Package ID: FLSRWGM-20250611-1188" at bounding box center [206, 170] width 334 height 8
drag, startPoint x: 447, startPoint y: 270, endPoint x: 307, endPoint y: 204, distance: 154.9
click at [366, 236] on div "Name: HT - CHEWS - 5MG - 20CT - THC - MIXED [PERSON_NAME] SKU: EDI-GUM-HT-MBER.…" at bounding box center [371, 296] width 677 height 126
type input "2"
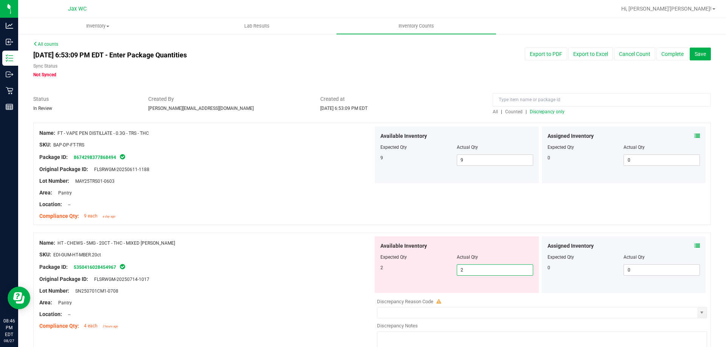
click at [300, 175] on div at bounding box center [206, 175] width 334 height 4
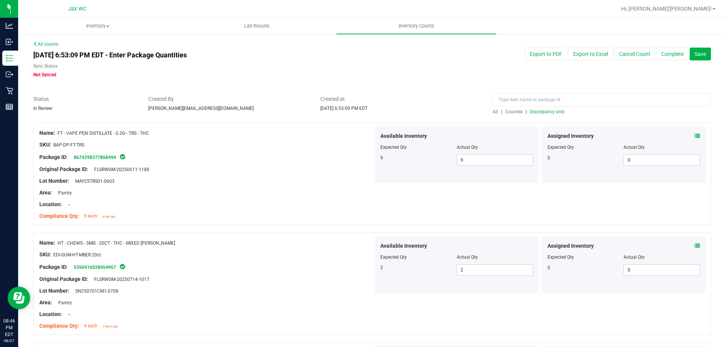
click at [547, 110] on span "Discrepancy only" at bounding box center [547, 111] width 35 height 5
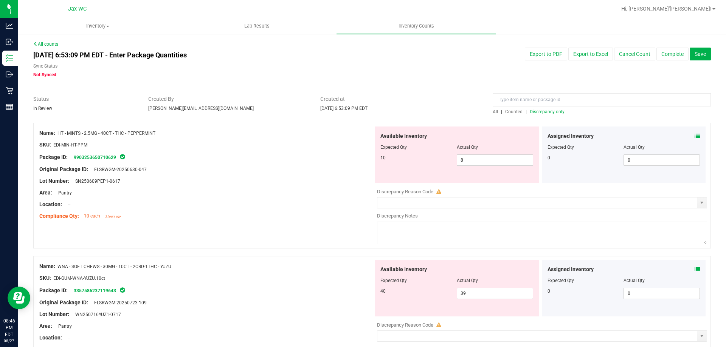
click at [694, 136] on icon at bounding box center [696, 135] width 5 height 5
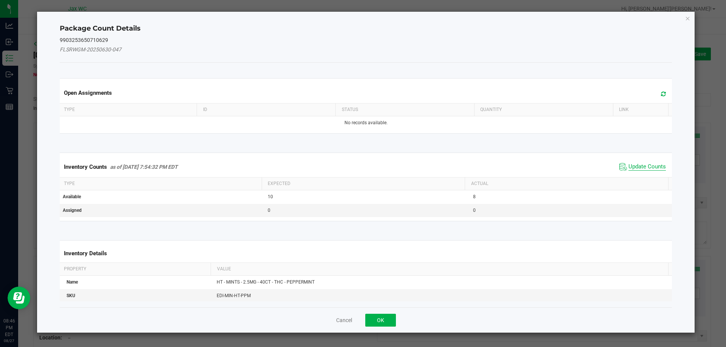
click at [628, 169] on span "Update Counts" at bounding box center [646, 167] width 37 height 8
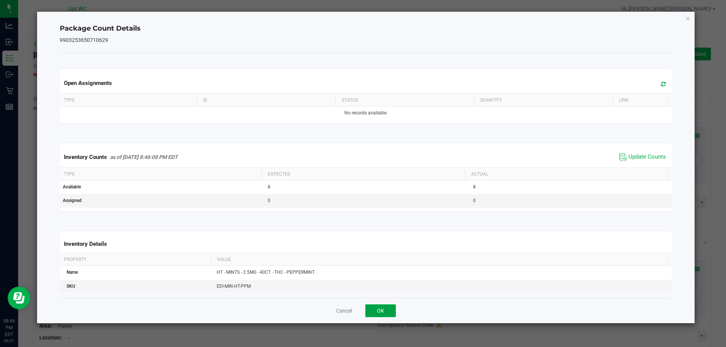
click at [385, 309] on button "OK" at bounding box center [380, 311] width 31 height 13
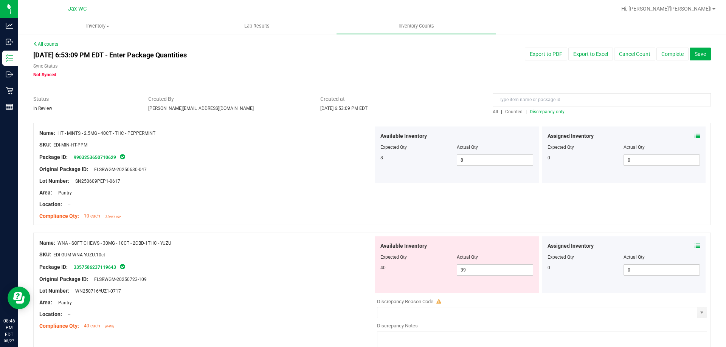
click at [694, 247] on icon at bounding box center [696, 245] width 5 height 5
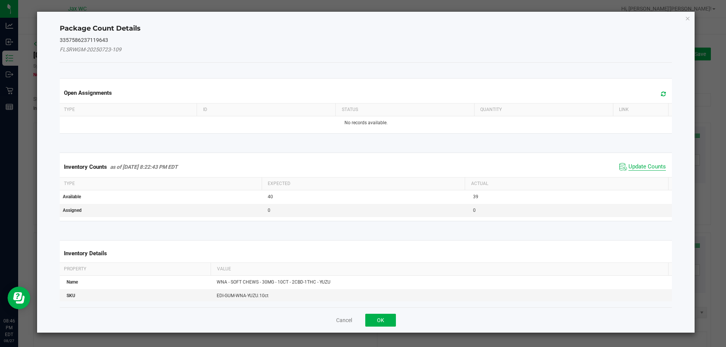
click at [646, 164] on span "Update Counts" at bounding box center [646, 167] width 37 height 8
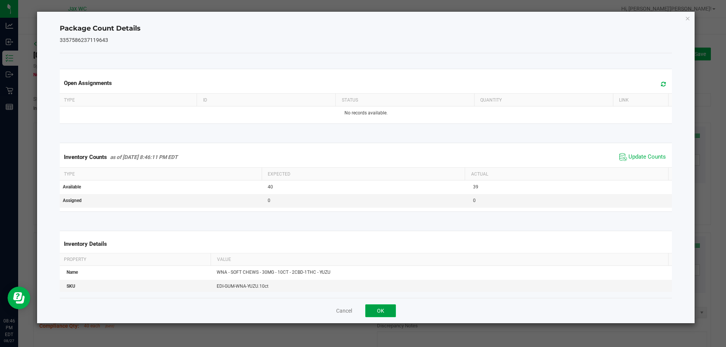
drag, startPoint x: 381, startPoint y: 310, endPoint x: 420, endPoint y: 282, distance: 48.2
click at [382, 310] on button "OK" at bounding box center [380, 311] width 31 height 13
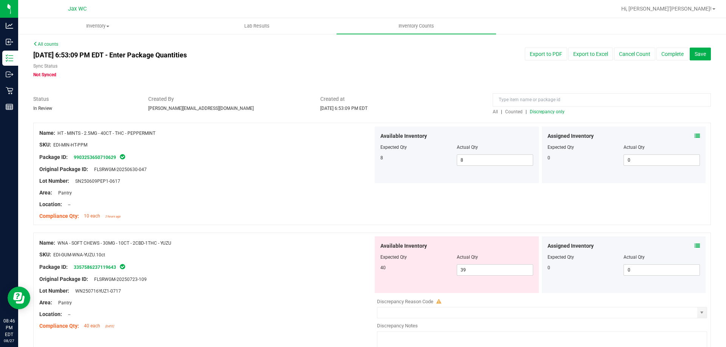
click at [544, 111] on span "Discrepancy only" at bounding box center [547, 111] width 35 height 5
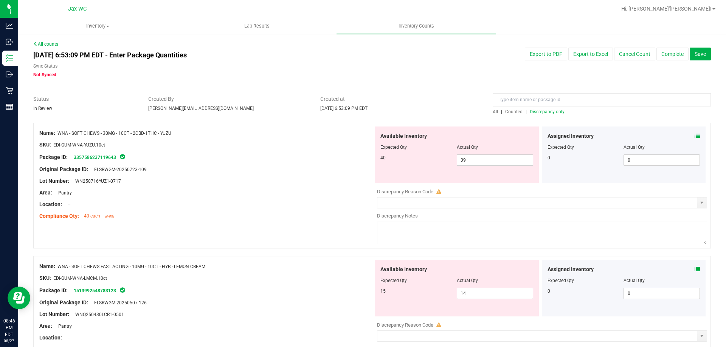
click at [694, 267] on icon at bounding box center [696, 269] width 5 height 5
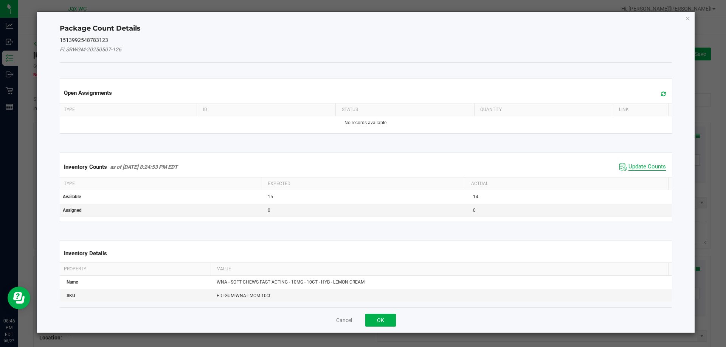
click at [630, 164] on span "Update Counts" at bounding box center [646, 167] width 37 height 8
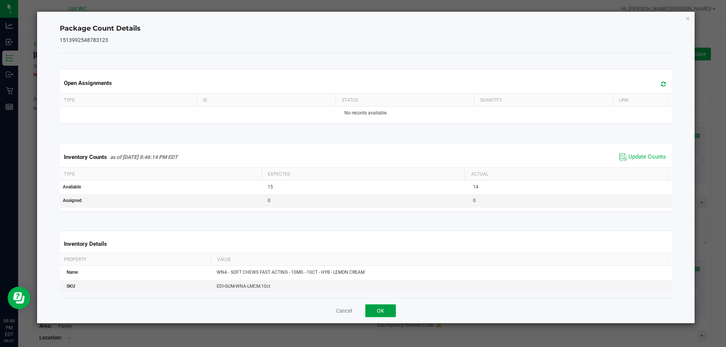
click at [388, 310] on button "OK" at bounding box center [380, 311] width 31 height 13
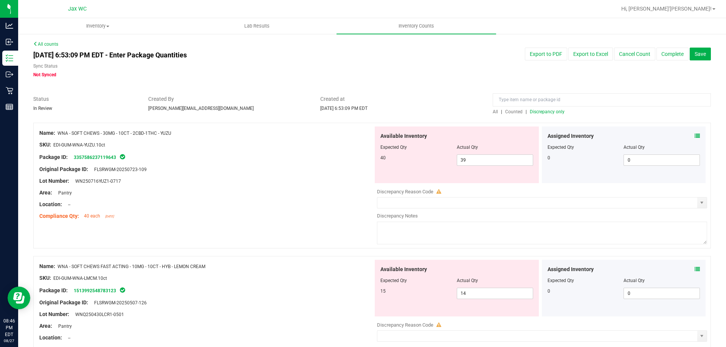
click at [287, 193] on div "Area: Pantry" at bounding box center [206, 193] width 334 height 8
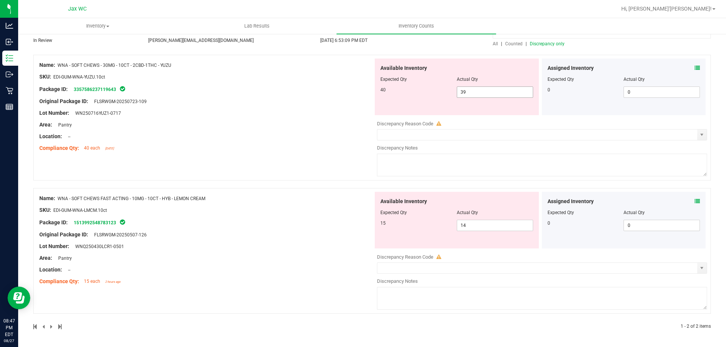
click at [507, 94] on span "39 39" at bounding box center [495, 92] width 76 height 11
click at [507, 94] on input "39" at bounding box center [495, 92] width 76 height 11
type input "40"
click at [256, 106] on div "Name: WNA - SOFT CHEWS - 30MG - 10CT - 2CBD-1THC - YUZU SKU: EDI-GUM-WNA-YUZU.1…" at bounding box center [206, 107] width 334 height 96
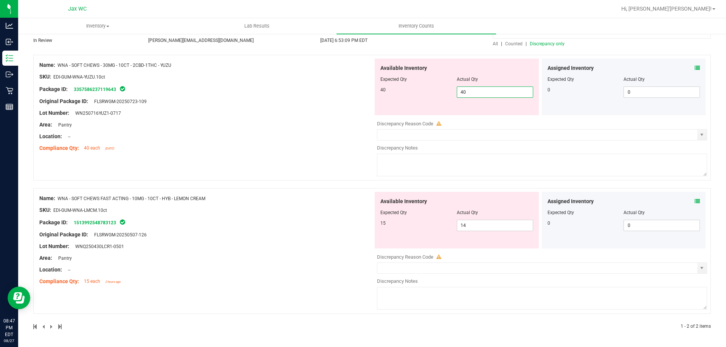
scroll to position [45, 0]
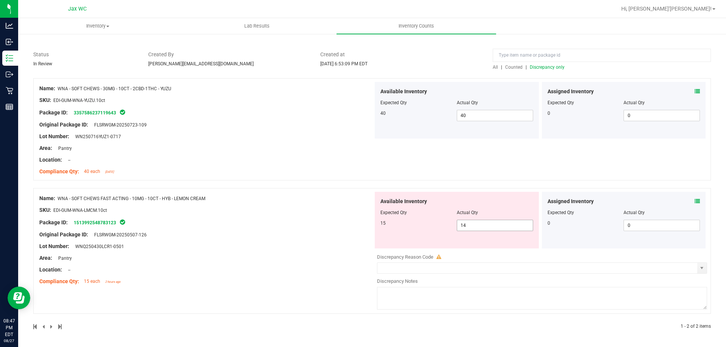
click at [488, 225] on span "14 14" at bounding box center [495, 225] width 76 height 11
click at [488, 225] on input "14" at bounding box center [495, 225] width 76 height 11
click at [482, 230] on input "14" at bounding box center [495, 225] width 76 height 11
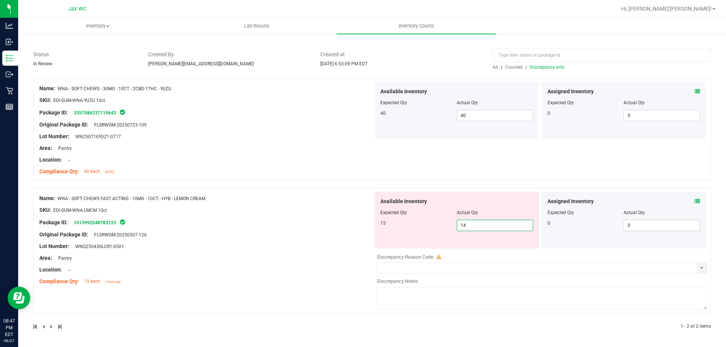
click at [482, 230] on input "14" at bounding box center [495, 225] width 76 height 11
click at [269, 136] on div "Lot Number: WN250716YUZ1-0717" at bounding box center [206, 137] width 334 height 8
click at [549, 67] on span "Discrepancy only" at bounding box center [547, 67] width 35 height 5
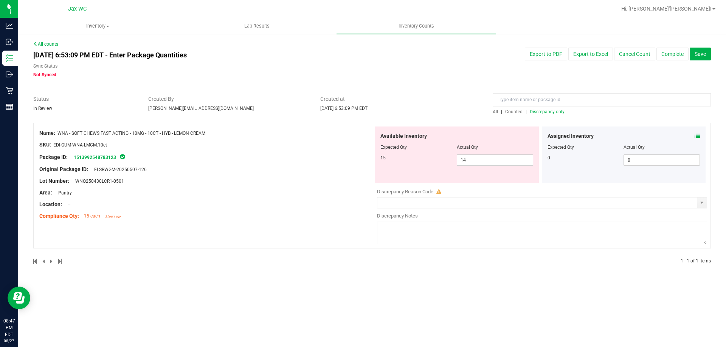
drag, startPoint x: 52, startPoint y: 145, endPoint x: 106, endPoint y: 142, distance: 54.5
click at [106, 142] on div "SKU: EDI-GUM-WNA-LMCM.10ct" at bounding box center [206, 145] width 334 height 8
drag, startPoint x: 94, startPoint y: 146, endPoint x: 138, endPoint y: 140, distance: 44.3
click at [144, 140] on div at bounding box center [206, 139] width 334 height 4
drag, startPoint x: 53, startPoint y: 144, endPoint x: 118, endPoint y: 145, distance: 65.0
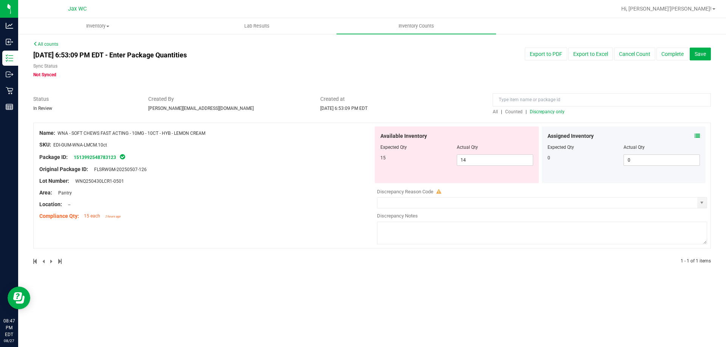
click at [118, 145] on div "SKU: EDI-GUM-WNA-LMCM.10ct" at bounding box center [206, 145] width 334 height 8
drag, startPoint x: 99, startPoint y: 145, endPoint x: 360, endPoint y: 89, distance: 266.7
click at [257, 86] on div "All counts [DATE] 6:53:09 PM EDT - Enter Package Quantities Sync Status Not Syn…" at bounding box center [371, 158] width 677 height 234
click at [457, 156] on span "14 14" at bounding box center [495, 160] width 76 height 11
click at [471, 154] on div at bounding box center [456, 153] width 153 height 4
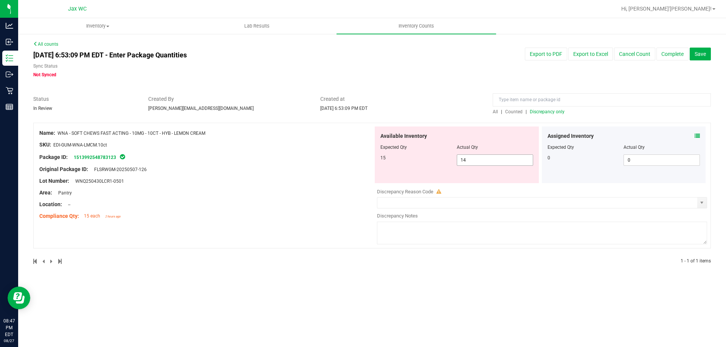
click at [471, 155] on span "14 14" at bounding box center [495, 160] width 76 height 11
click at [471, 156] on span "14 14" at bounding box center [495, 160] width 76 height 11
click at [0, 0] on input "14" at bounding box center [0, 0] width 0 height 0
click at [468, 157] on input "14" at bounding box center [495, 160] width 76 height 11
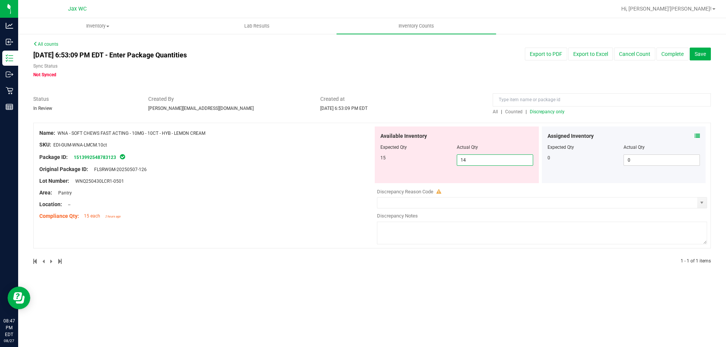
click at [467, 158] on input "14" at bounding box center [495, 160] width 76 height 11
type input "15"
click at [387, 67] on div "Sync Status" at bounding box center [228, 67] width 390 height 9
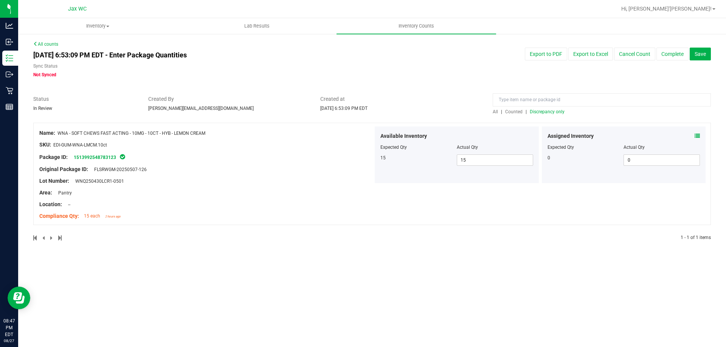
click at [706, 43] on div "All counts [DATE] 6:53:09 PM EDT - Enter Package Quantities Sync Status Not Syn…" at bounding box center [371, 146] width 677 height 210
click at [701, 50] on button "Save" at bounding box center [699, 54] width 21 height 13
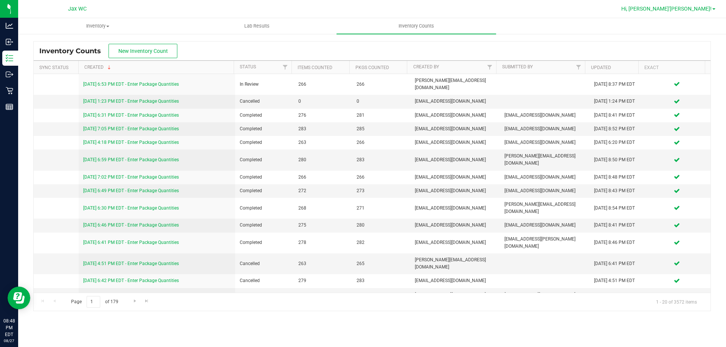
click at [707, 6] on span "Hi, [PERSON_NAME]'[PERSON_NAME]!" at bounding box center [666, 9] width 90 height 6
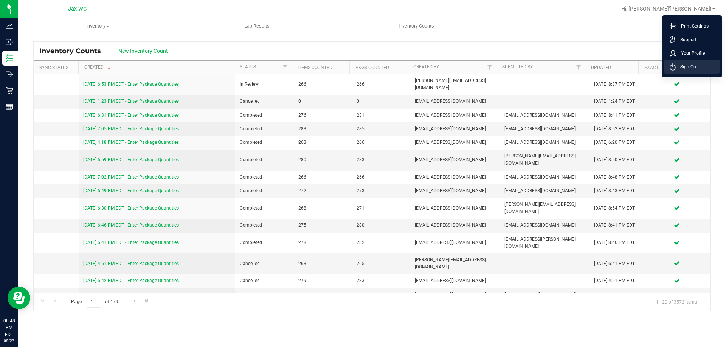
click at [680, 66] on span "Sign Out" at bounding box center [686, 67] width 22 height 8
